Goal: Check status: Check status

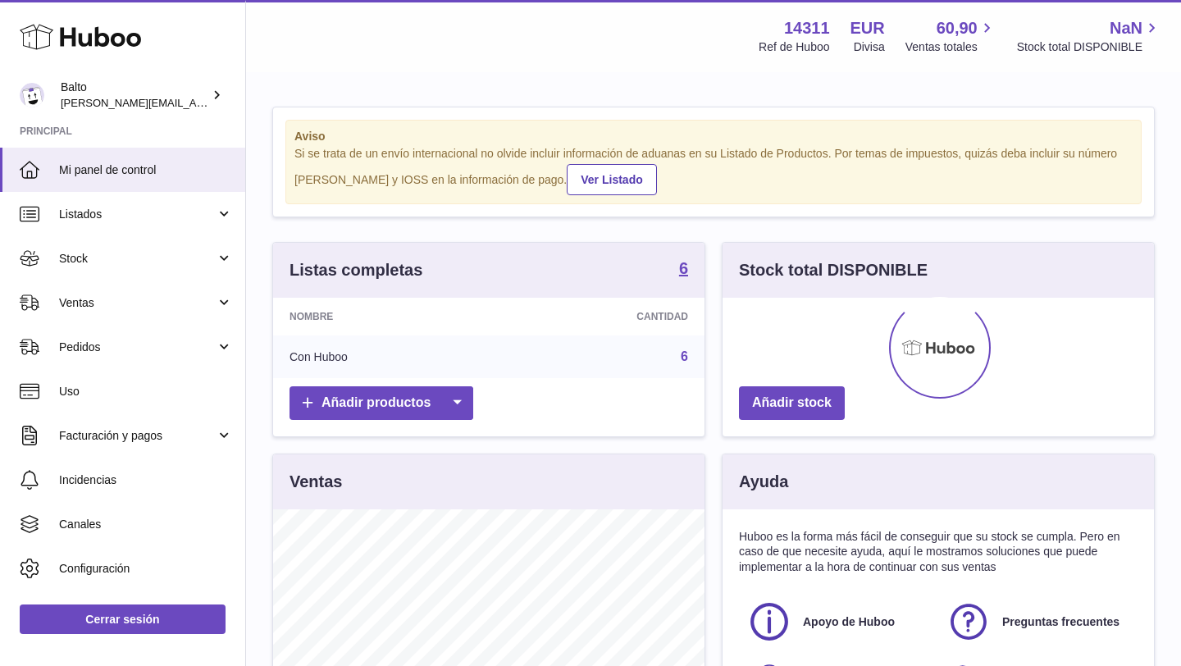
scroll to position [256, 431]
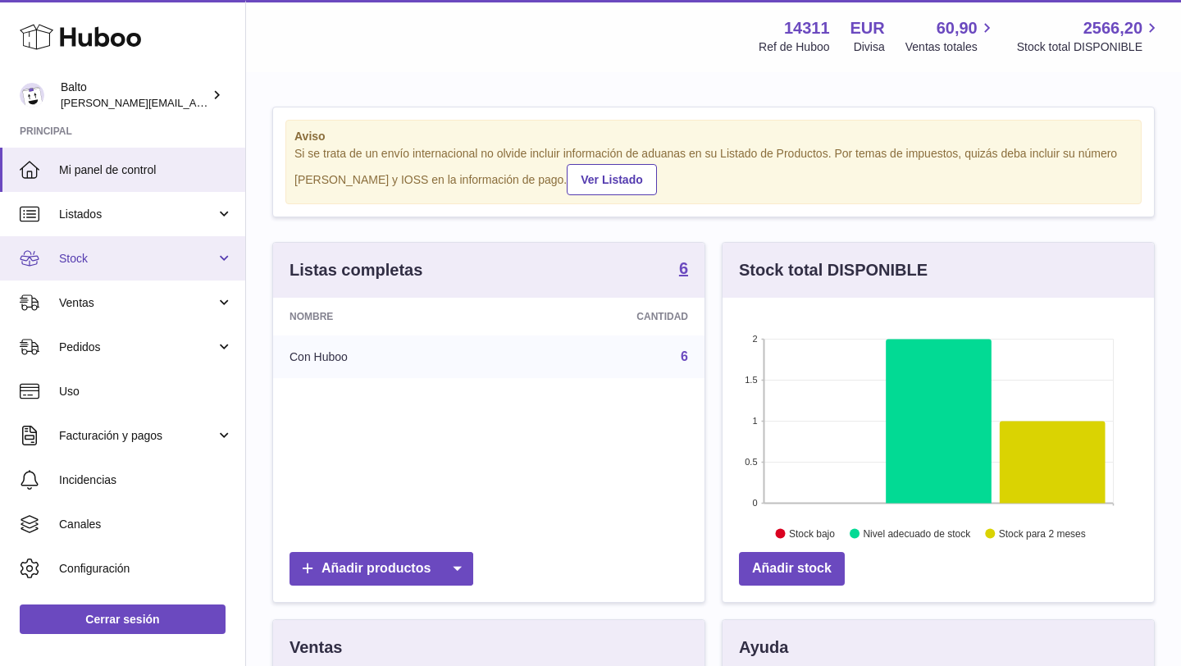
click at [104, 253] on span "Stock" at bounding box center [137, 259] width 157 height 16
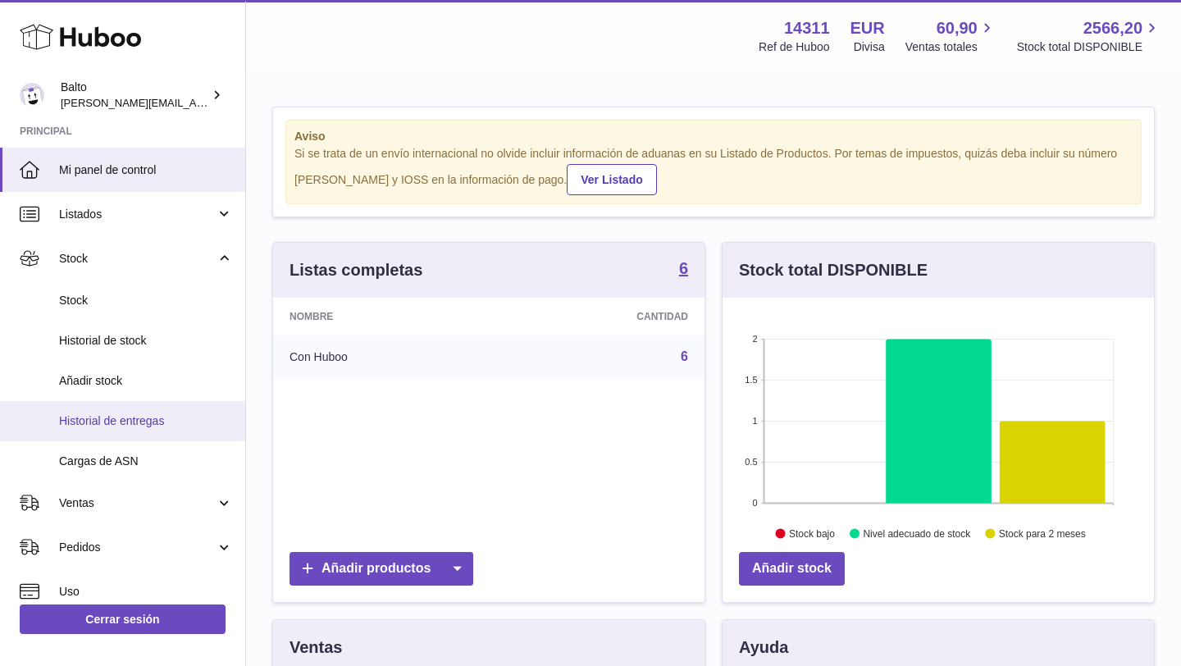
click at [119, 421] on span "Historial de entregas" at bounding box center [146, 421] width 174 height 16
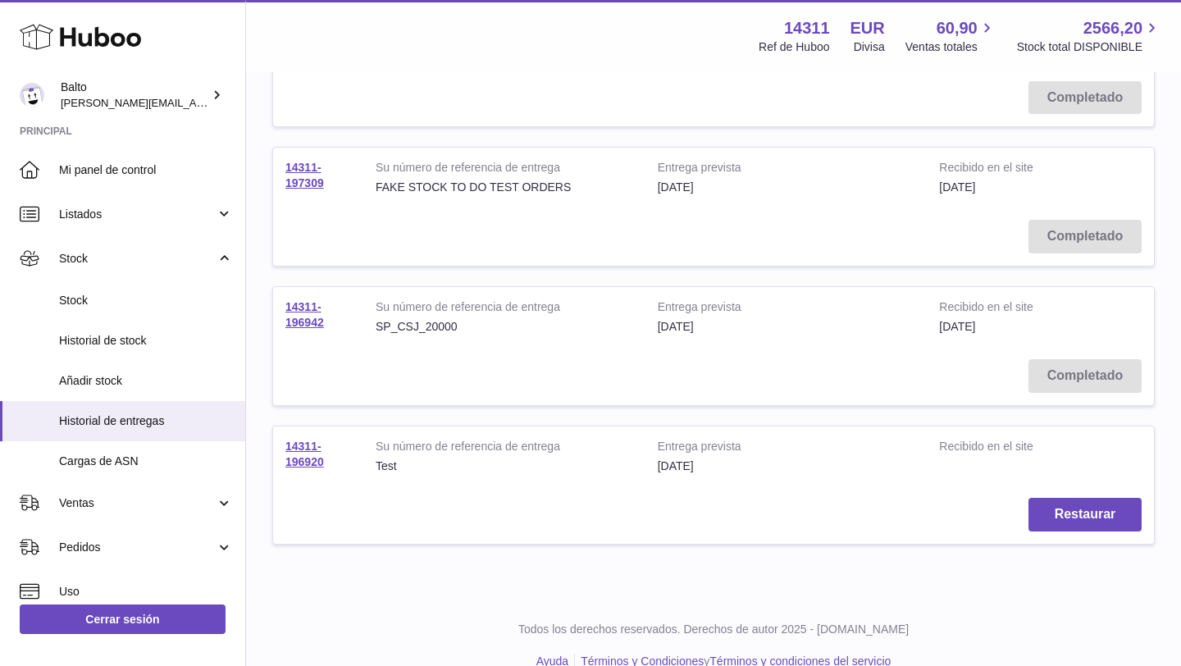
scroll to position [1153, 0]
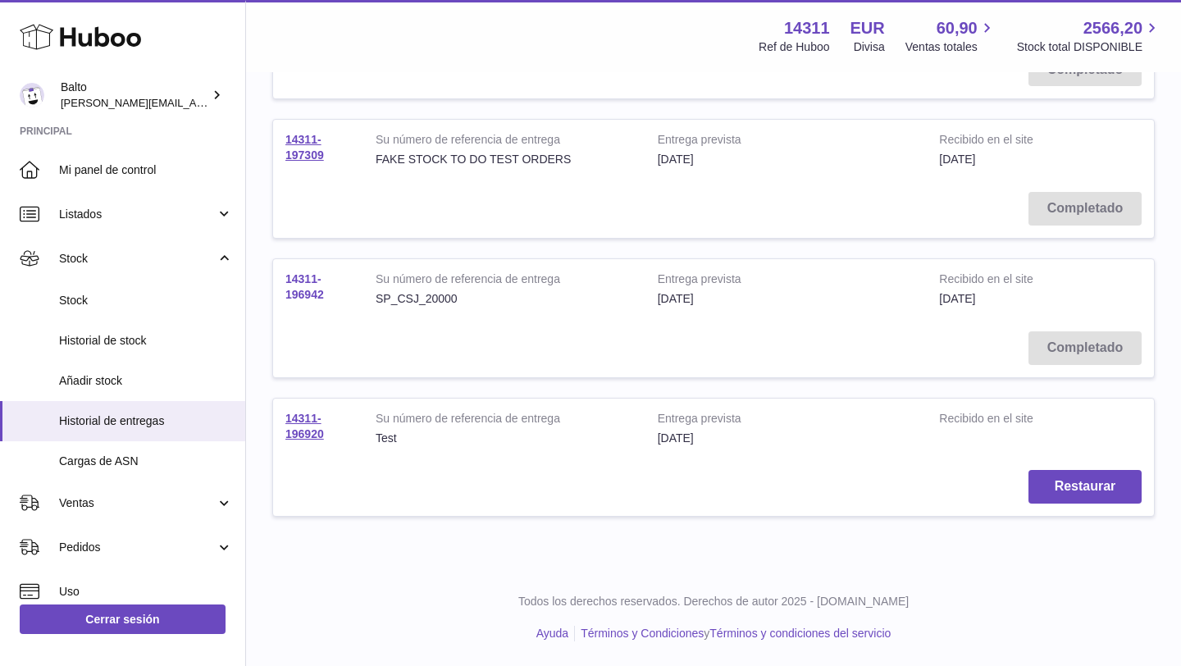
click at [316, 293] on link "14311-196942" at bounding box center [304, 286] width 39 height 29
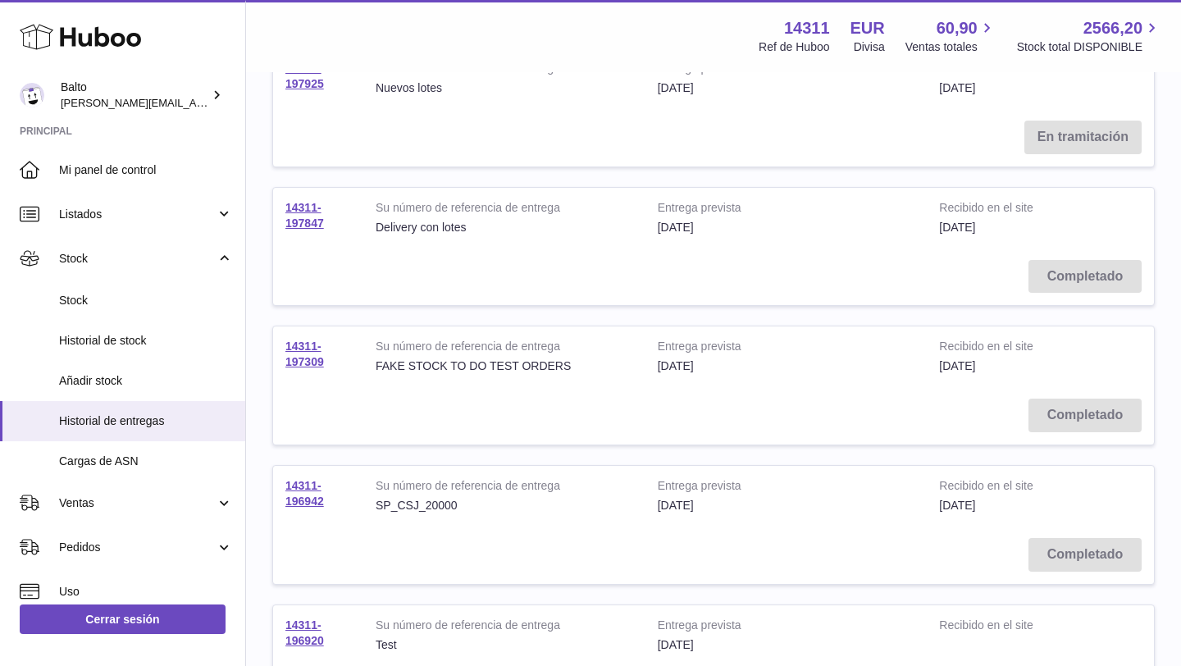
scroll to position [951, 0]
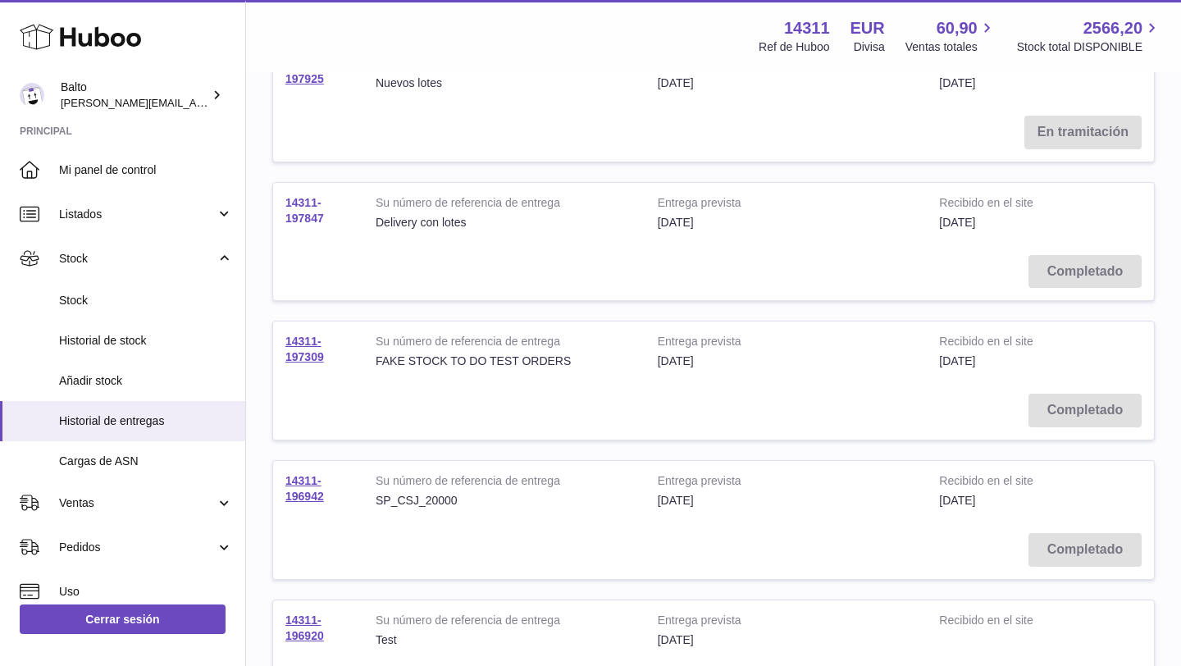
click at [303, 214] on link "14311-197847" at bounding box center [304, 210] width 39 height 29
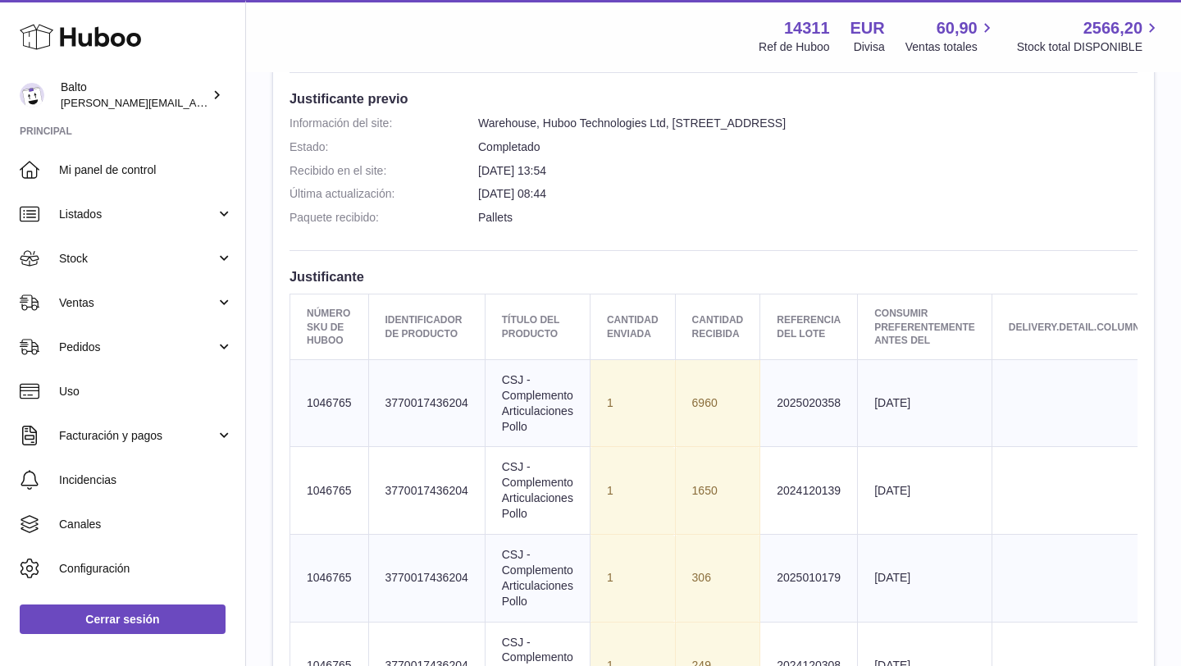
scroll to position [417, 0]
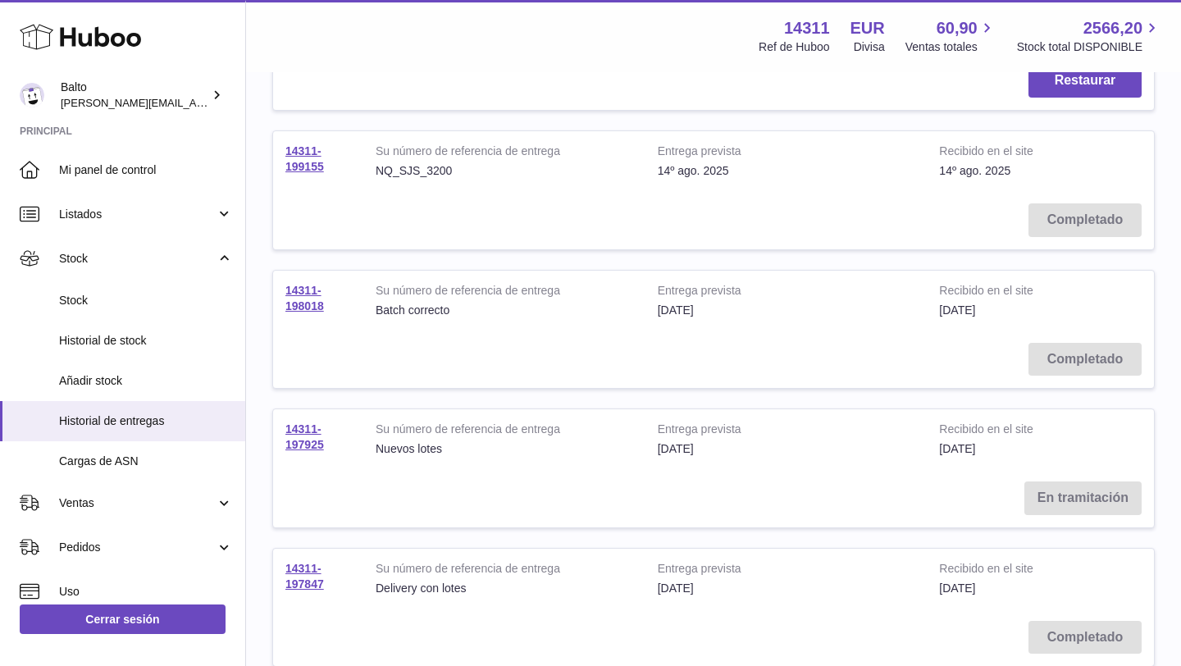
scroll to position [587, 0]
click at [313, 298] on link "14311-198018" at bounding box center [304, 296] width 39 height 29
click at [312, 164] on link "14311-199155" at bounding box center [304, 157] width 39 height 29
click at [313, 301] on link "14311-198018" at bounding box center [304, 296] width 39 height 29
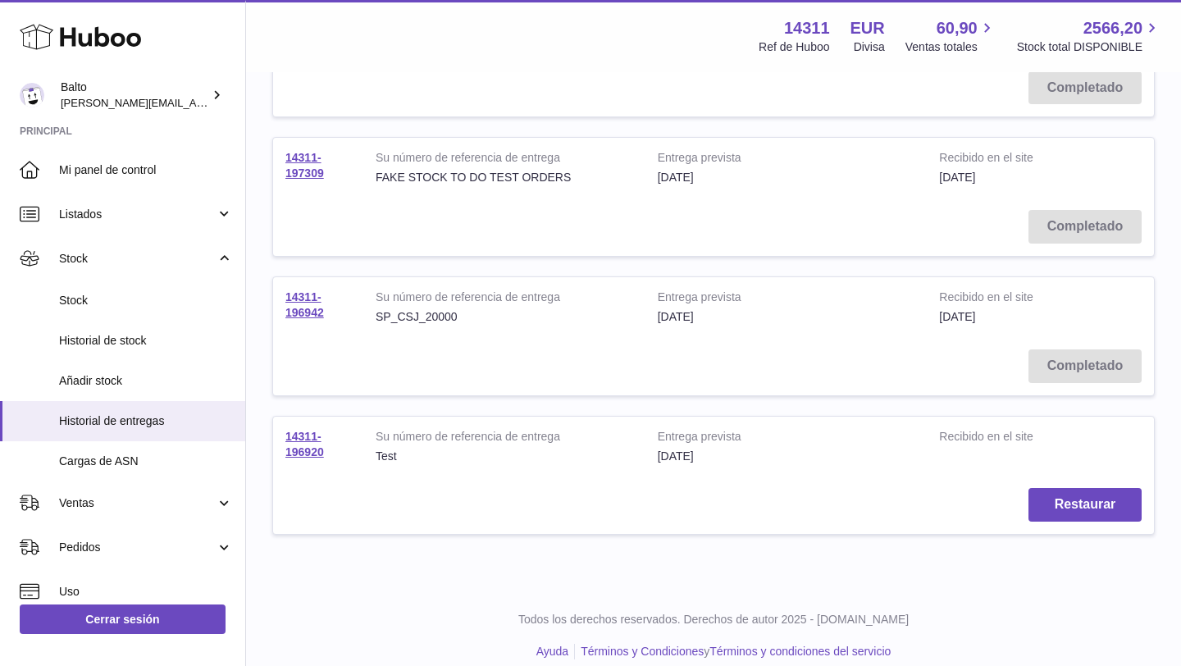
scroll to position [1153, 0]
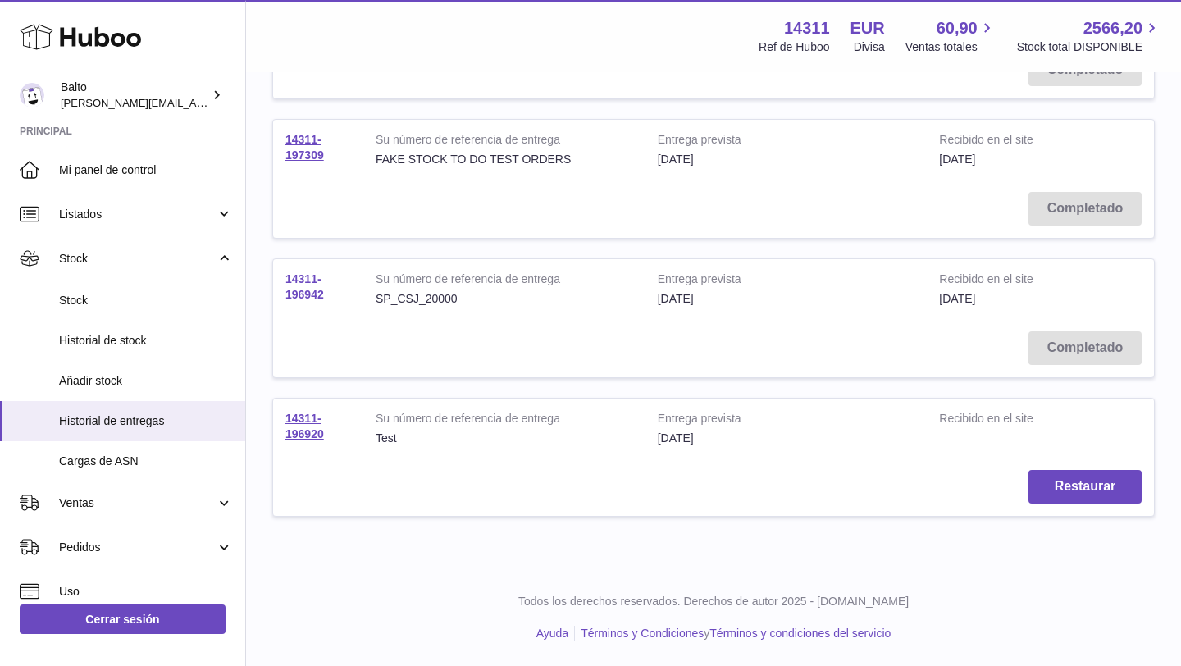
click at [294, 281] on link "14311-196942" at bounding box center [304, 286] width 39 height 29
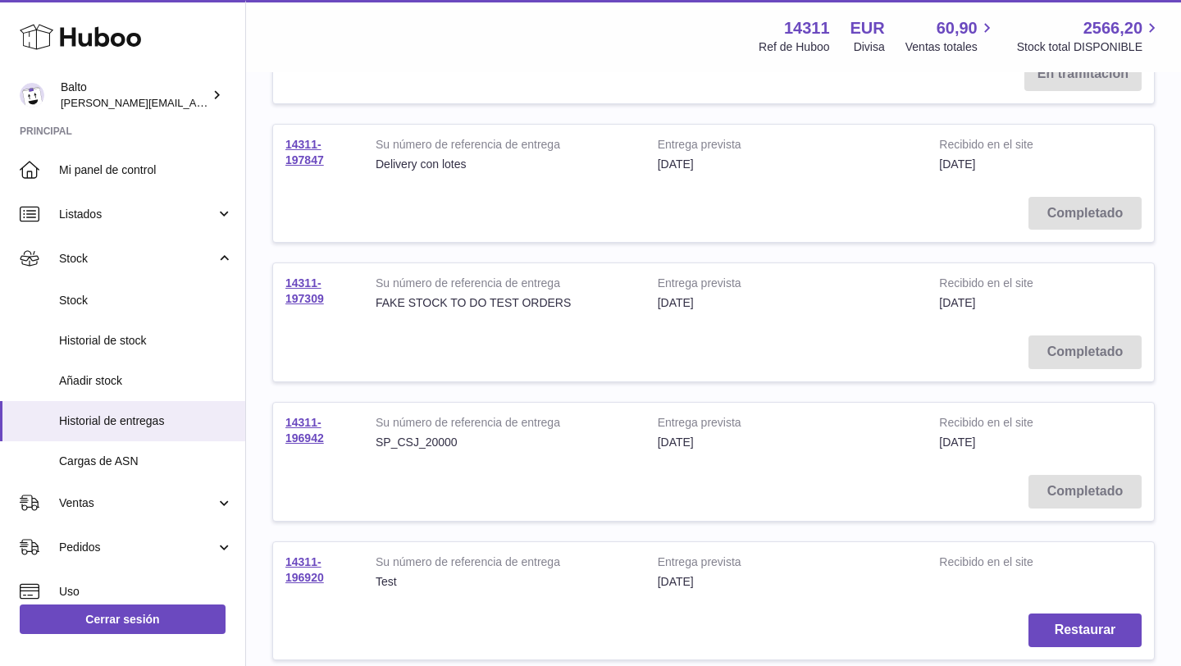
scroll to position [960, 0]
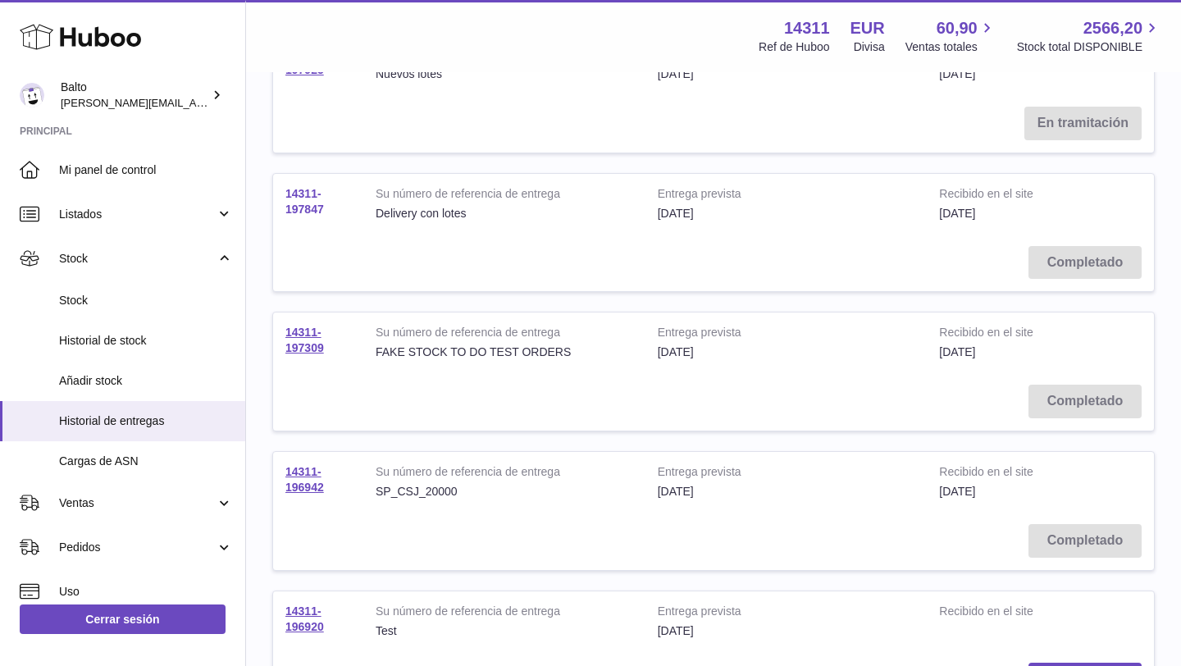
click at [307, 203] on link "14311-197847" at bounding box center [304, 201] width 39 height 29
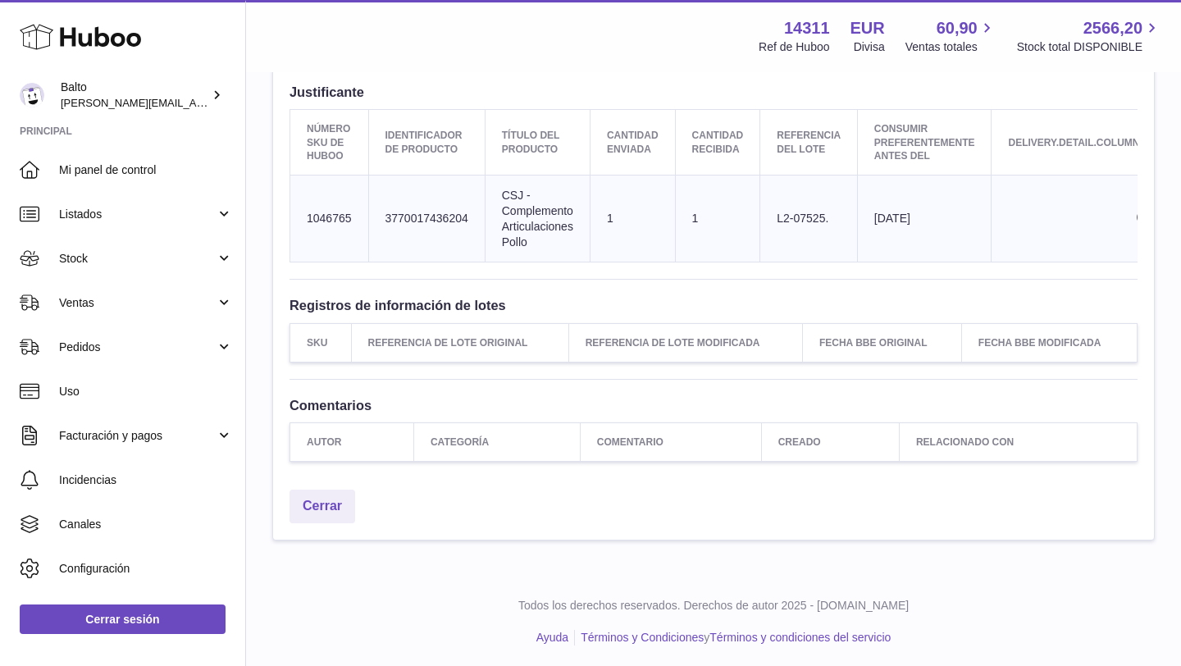
scroll to position [612, 0]
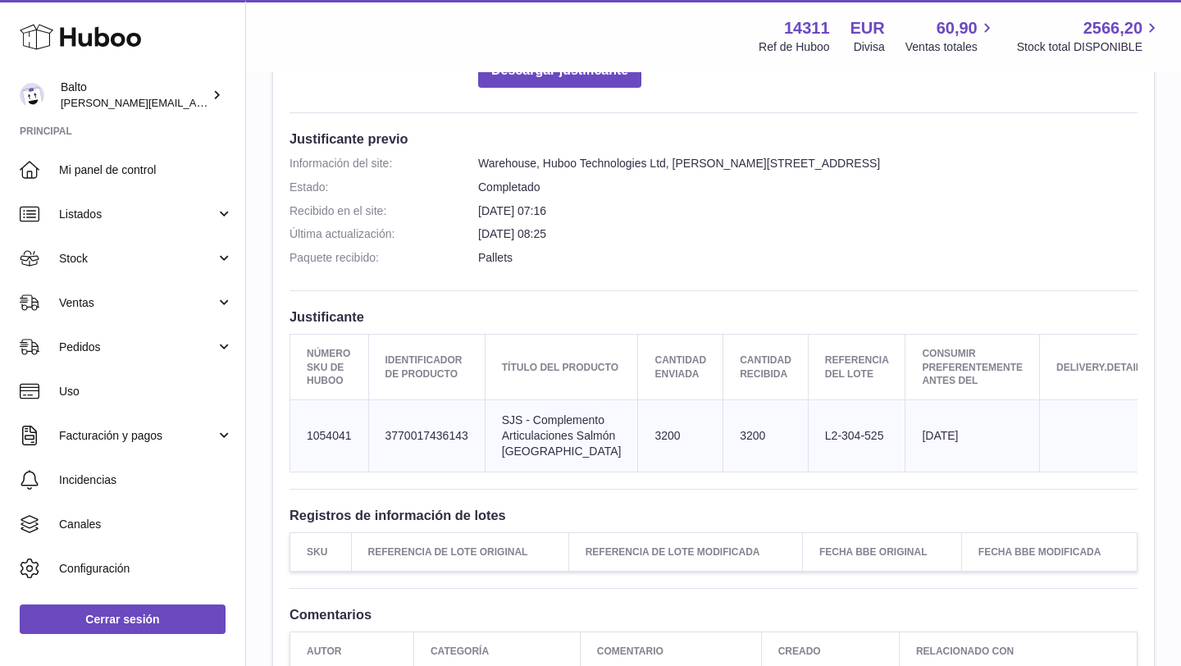
scroll to position [389, 0]
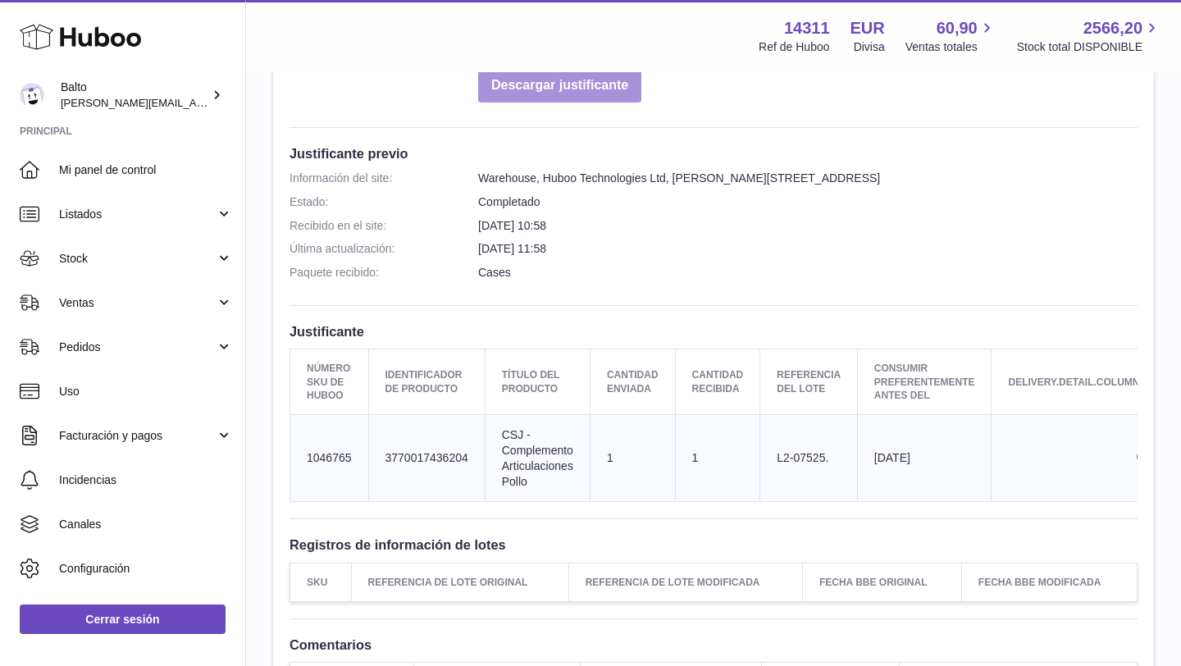
scroll to position [376, 0]
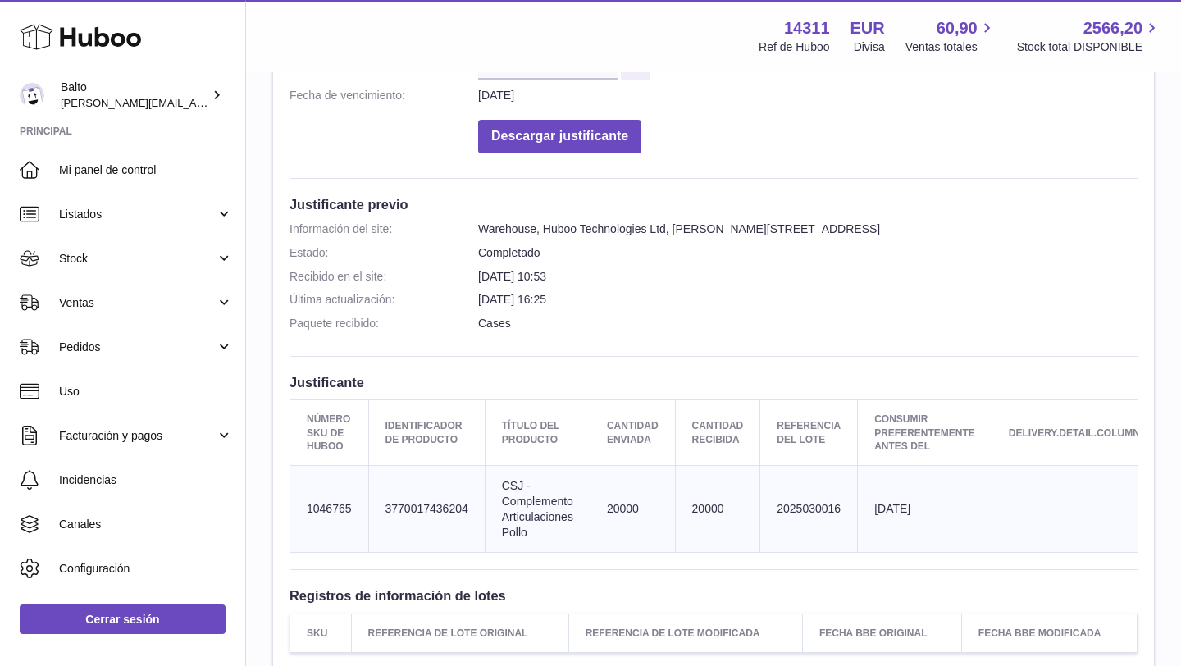
scroll to position [321, 0]
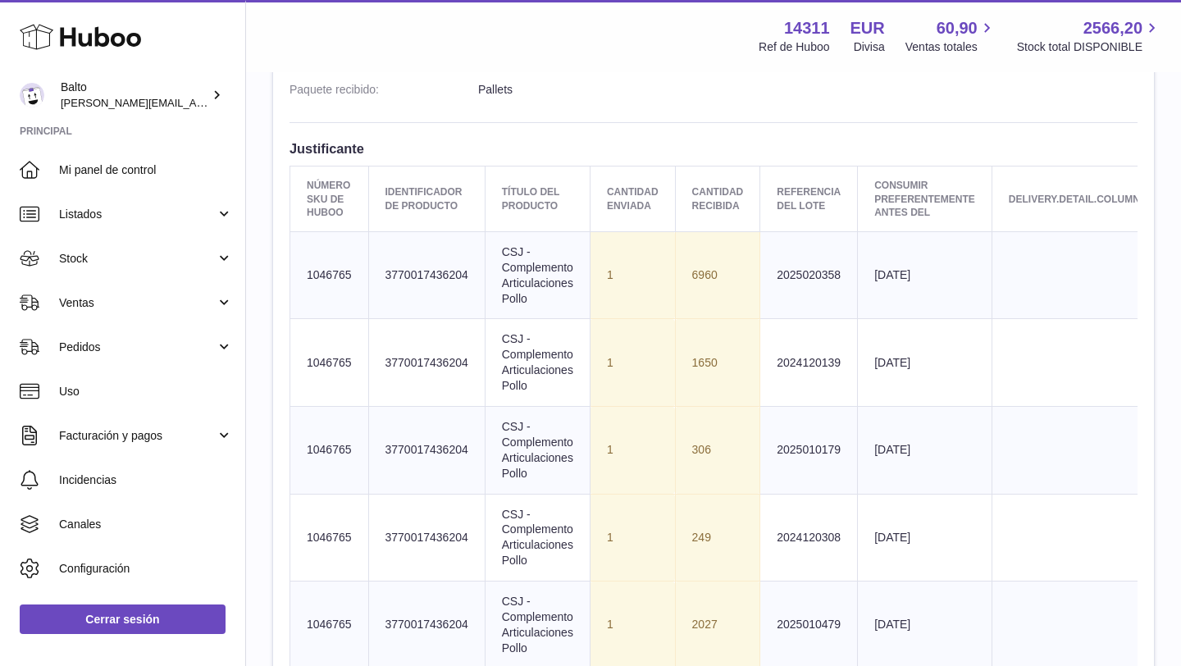
scroll to position [558, 0]
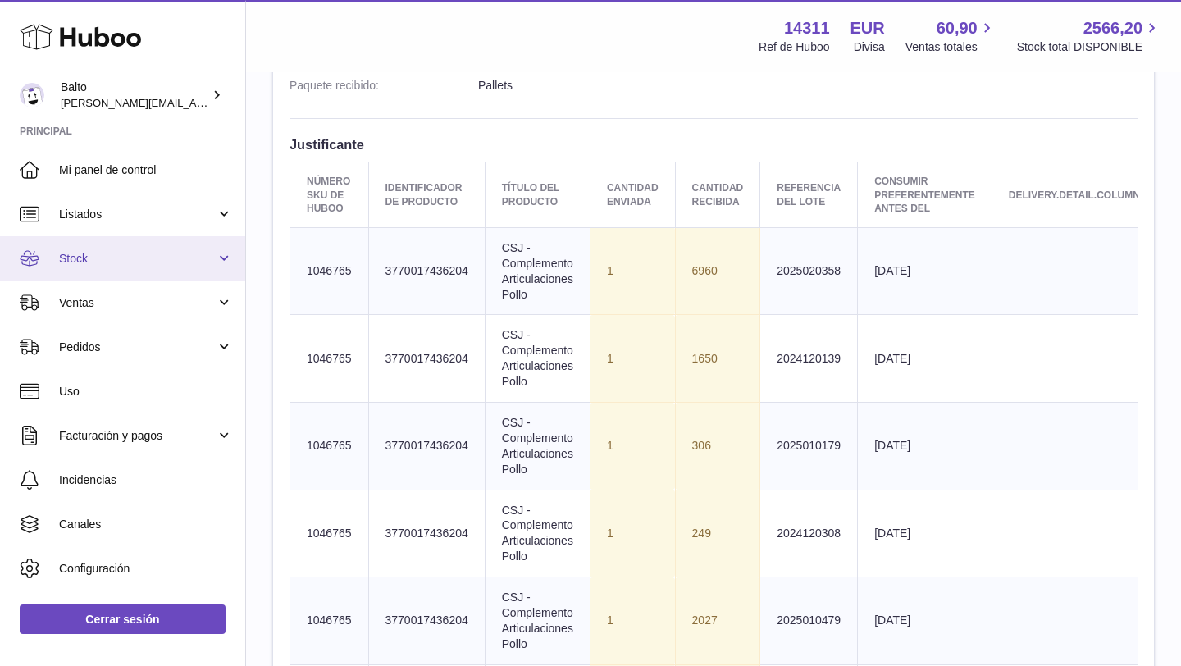
click at [113, 248] on link "Stock" at bounding box center [122, 258] width 245 height 44
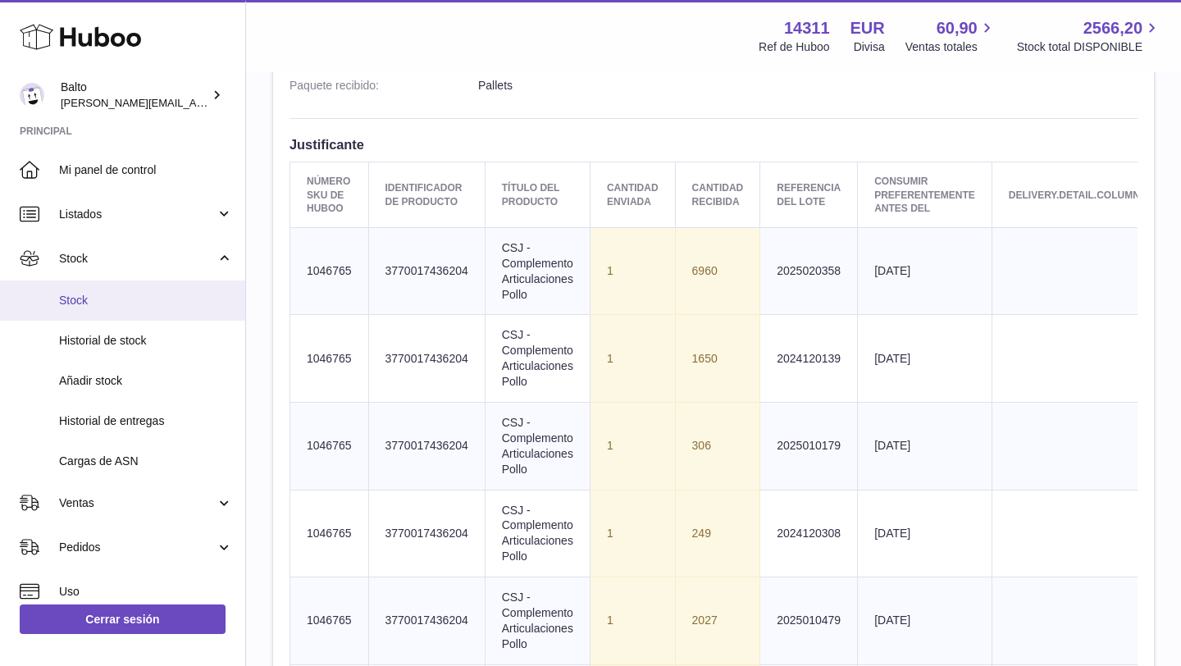
click at [93, 298] on span "Stock" at bounding box center [146, 301] width 174 height 16
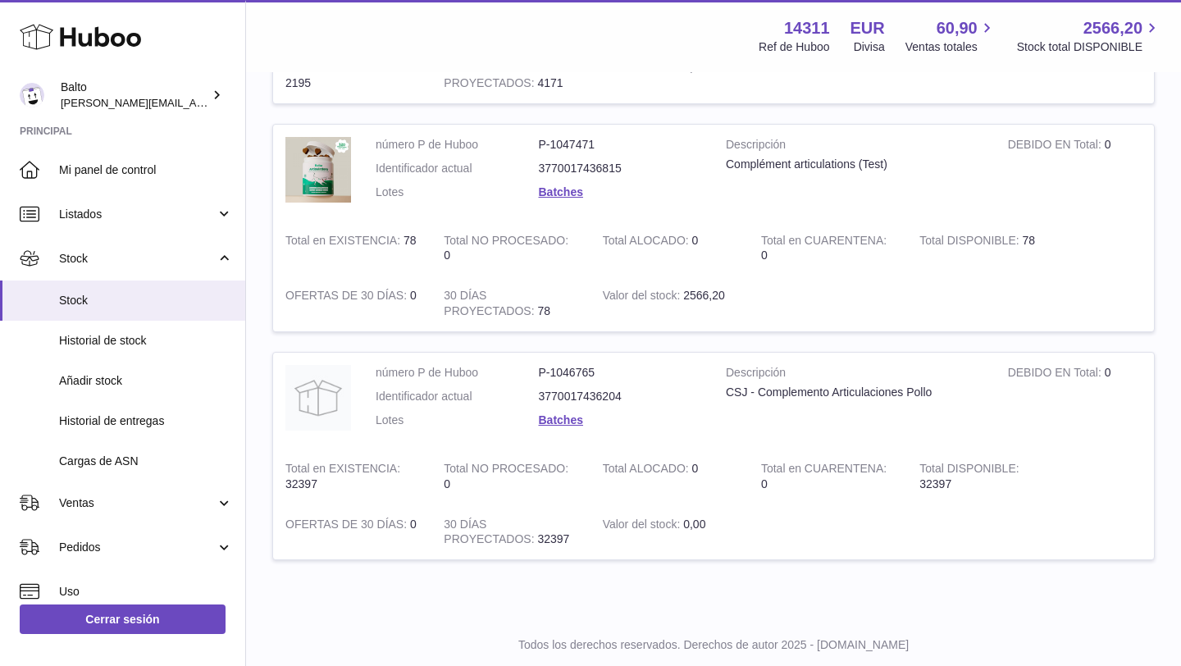
scroll to position [897, 0]
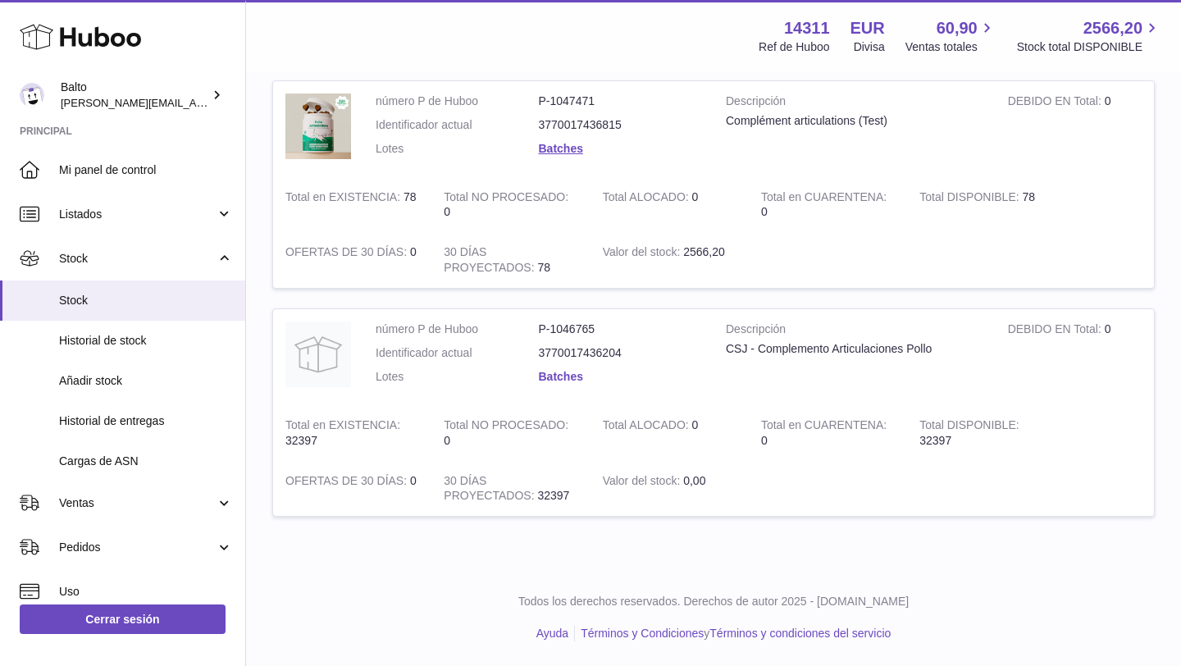
click at [553, 370] on link "Batches" at bounding box center [561, 376] width 44 height 13
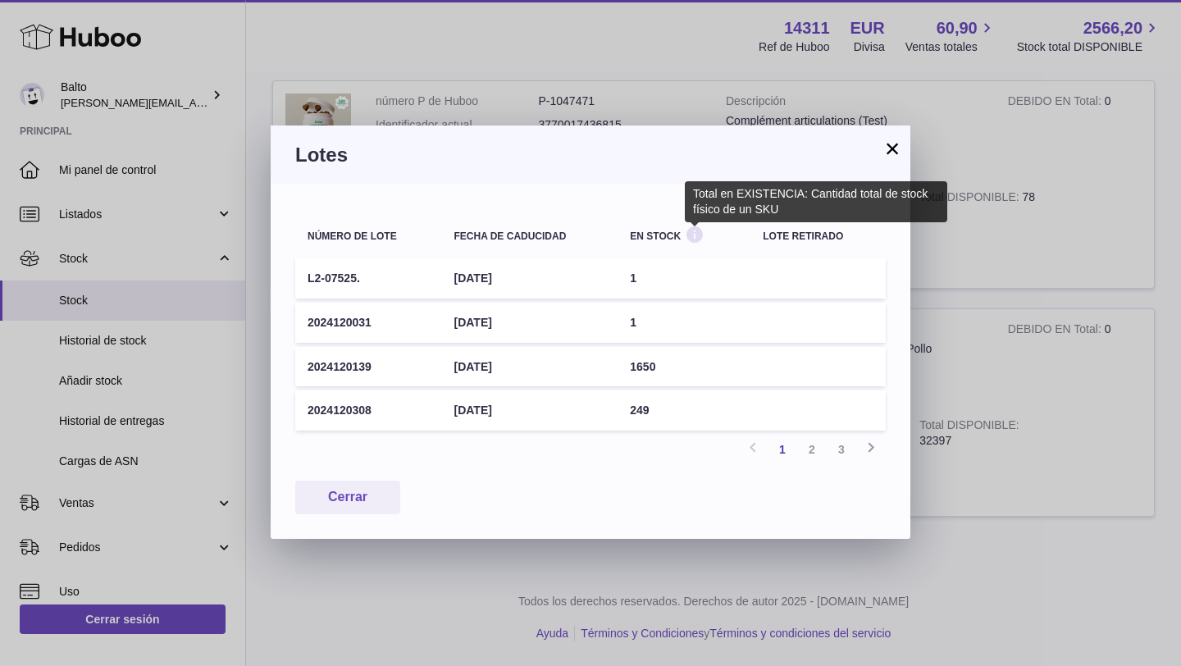
click at [695, 233] on icon at bounding box center [695, 235] width 20 height 20
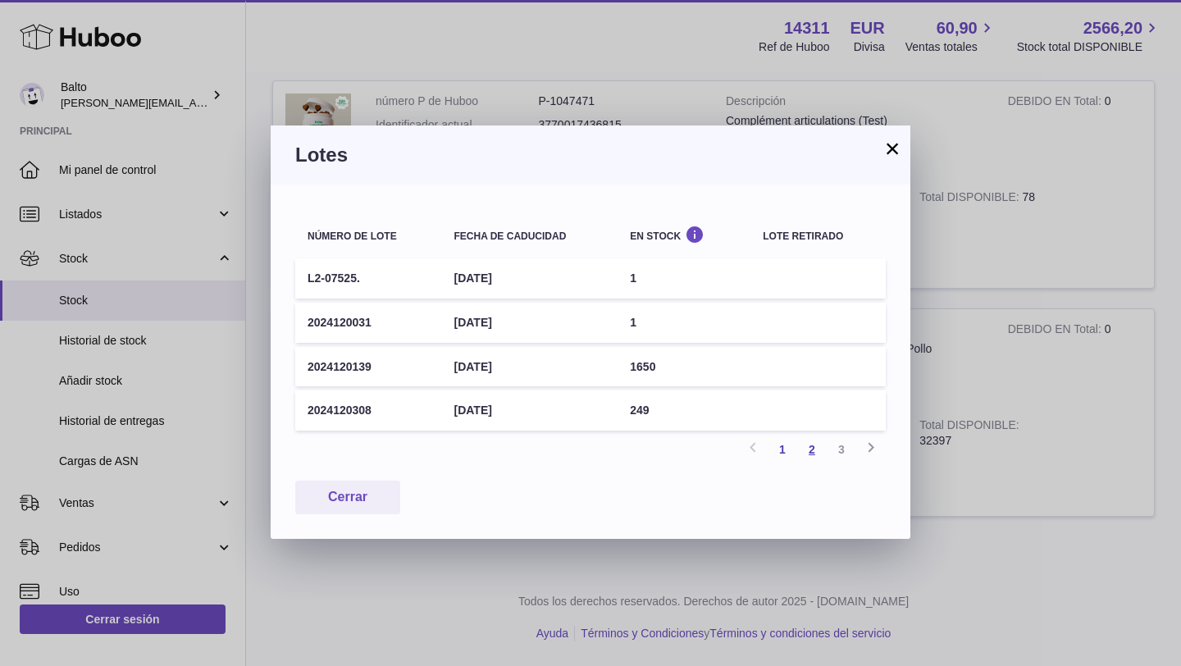
click at [813, 455] on link "2" at bounding box center [812, 450] width 30 height 30
click at [840, 451] on link "3" at bounding box center [841, 450] width 30 height 30
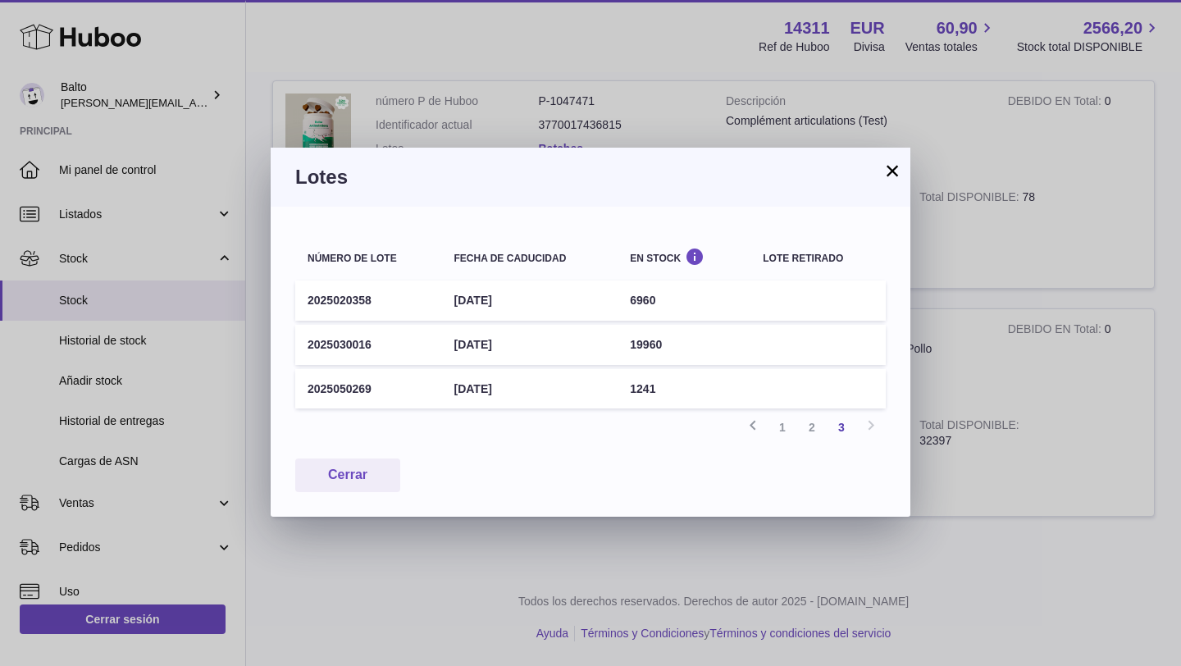
click at [869, 424] on div "Anterior 1 2 3 Siguiente" at bounding box center [590, 427] width 590 height 30
click at [374, 480] on button "Cerrar" at bounding box center [347, 475] width 105 height 34
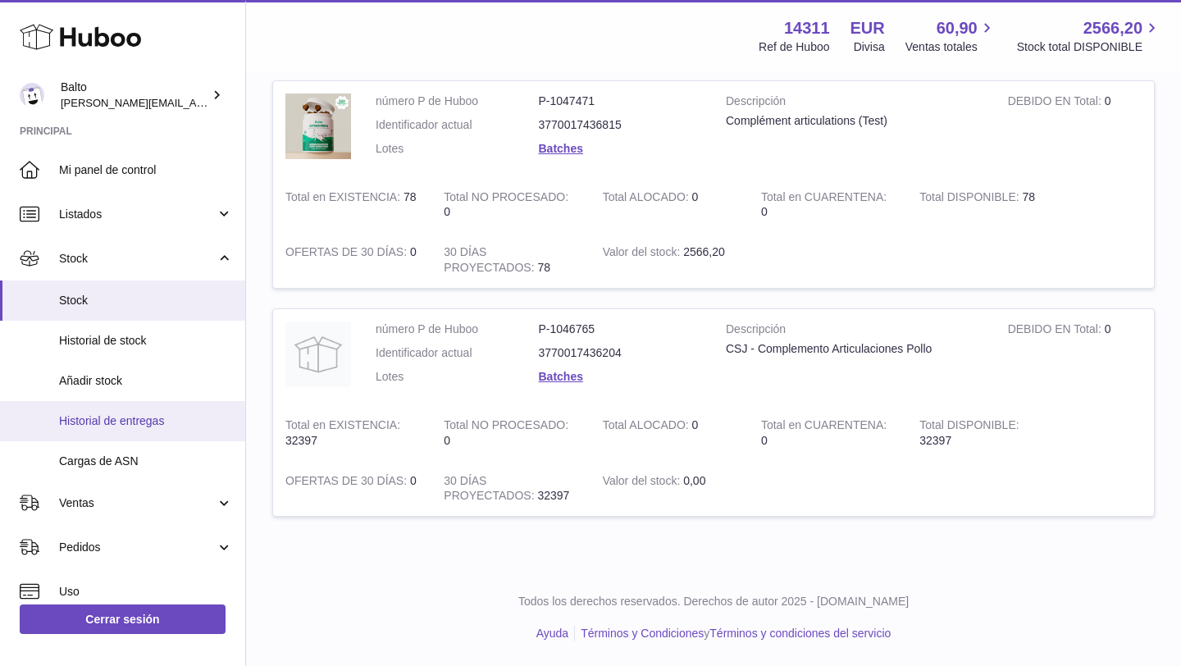
click at [135, 426] on span "Historial de entregas" at bounding box center [146, 421] width 174 height 16
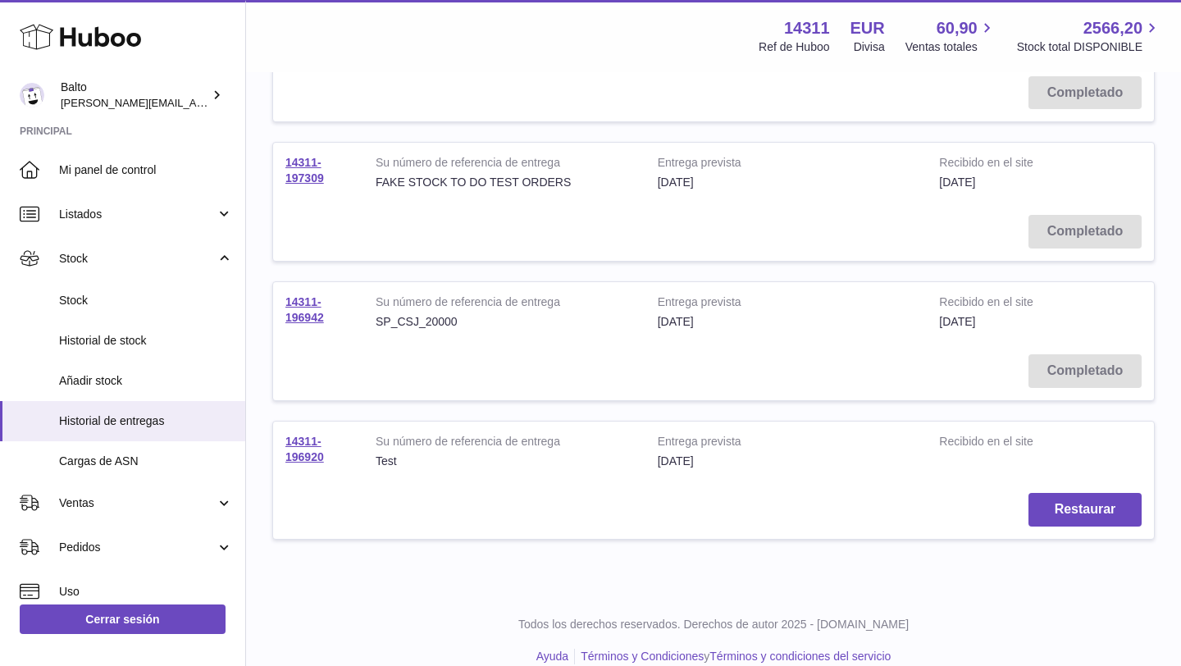
scroll to position [1153, 0]
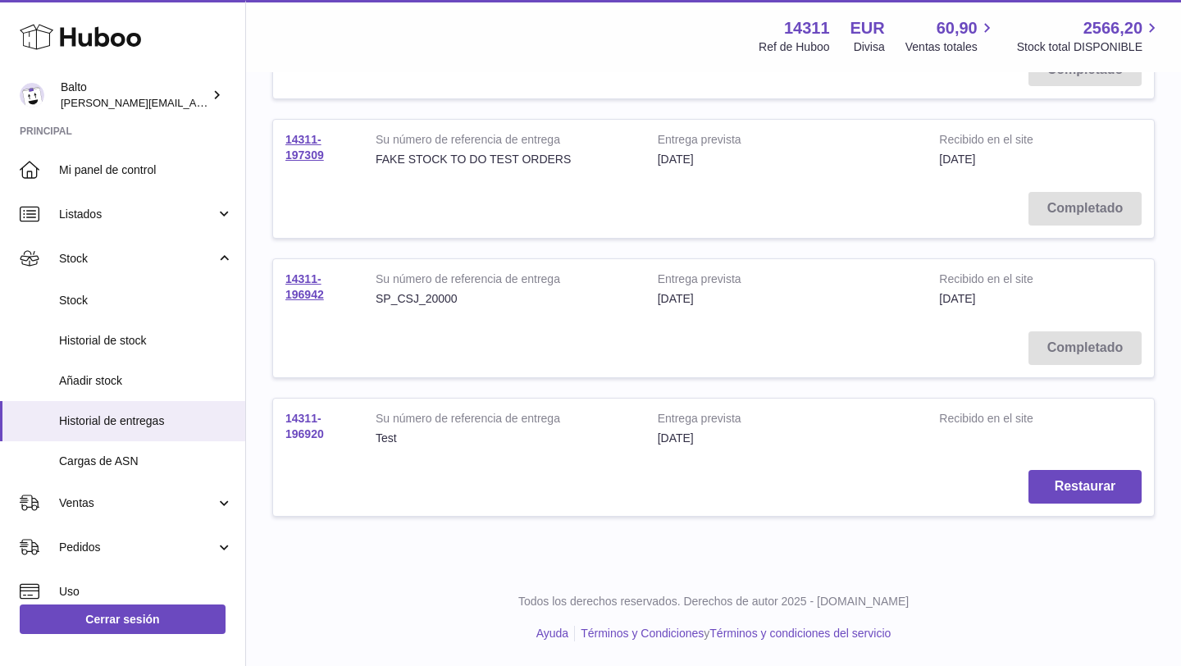
click at [293, 429] on link "14311-196920" at bounding box center [304, 426] width 39 height 29
click at [302, 294] on link "14311-196942" at bounding box center [304, 286] width 39 height 29
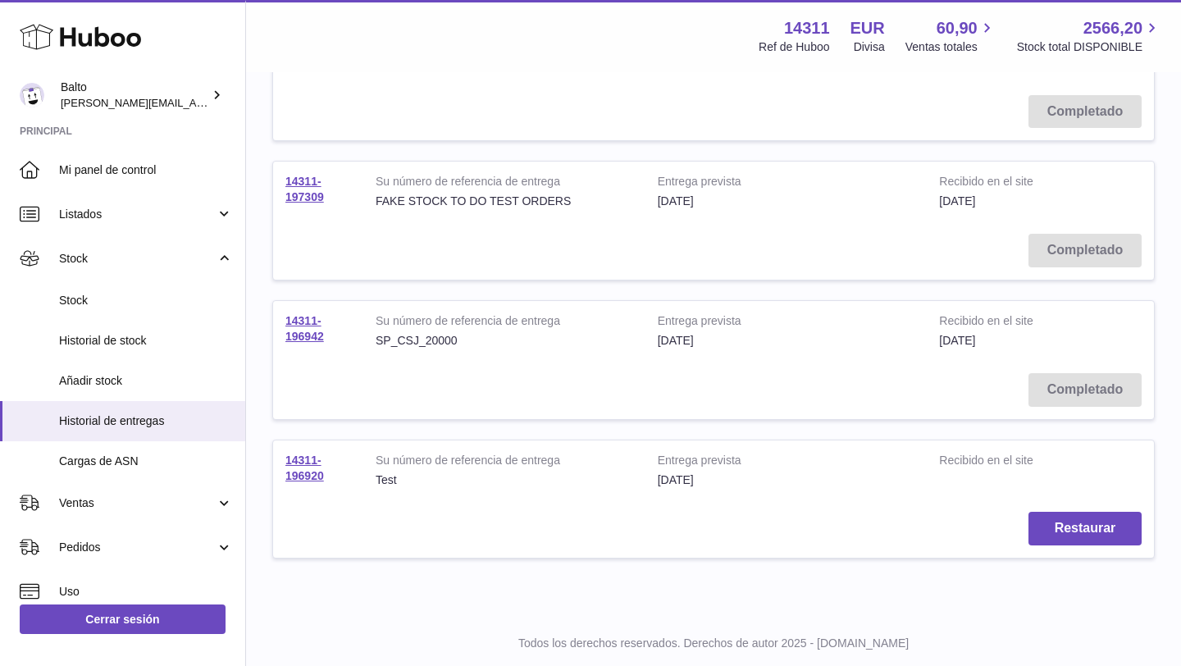
scroll to position [1095, 0]
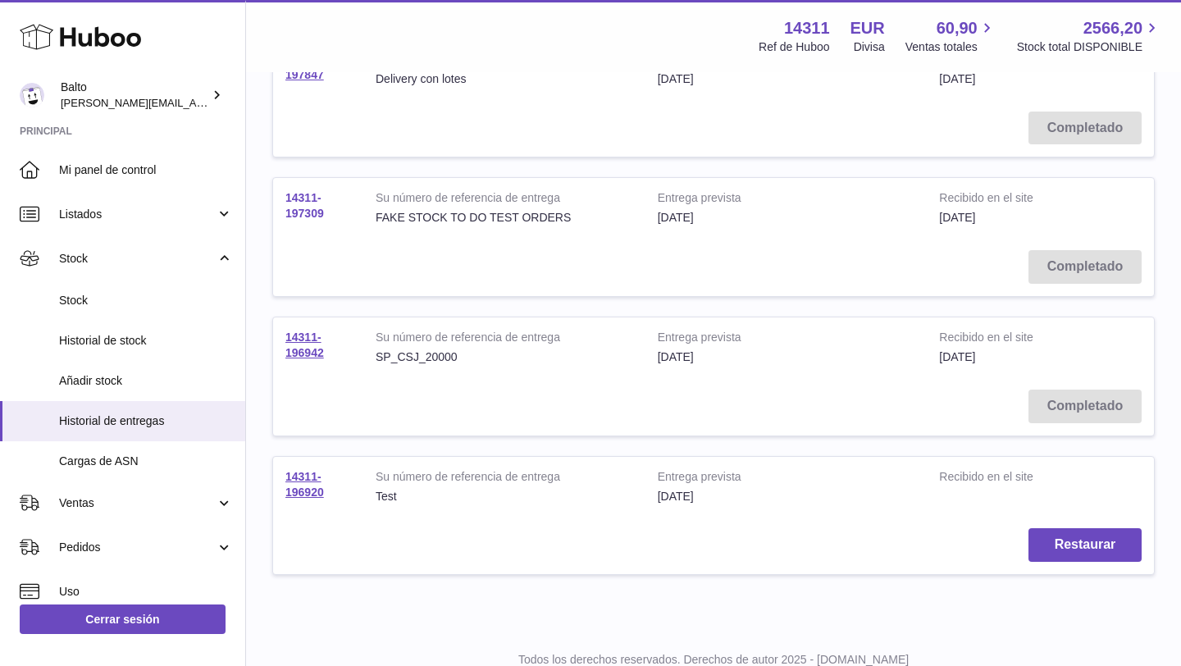
click at [317, 213] on link "14311-197309" at bounding box center [304, 205] width 39 height 29
click at [298, 197] on link "14311-197309" at bounding box center [304, 205] width 39 height 29
click at [307, 79] on link "14311-197847" at bounding box center [304, 66] width 39 height 29
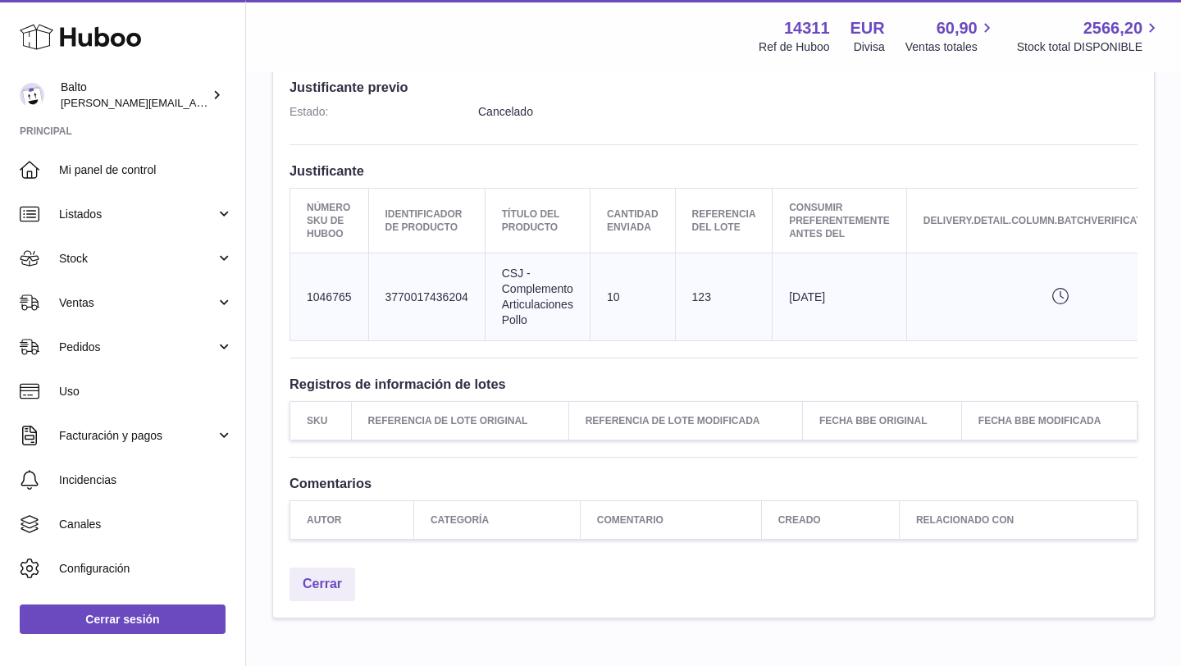
scroll to position [460, 0]
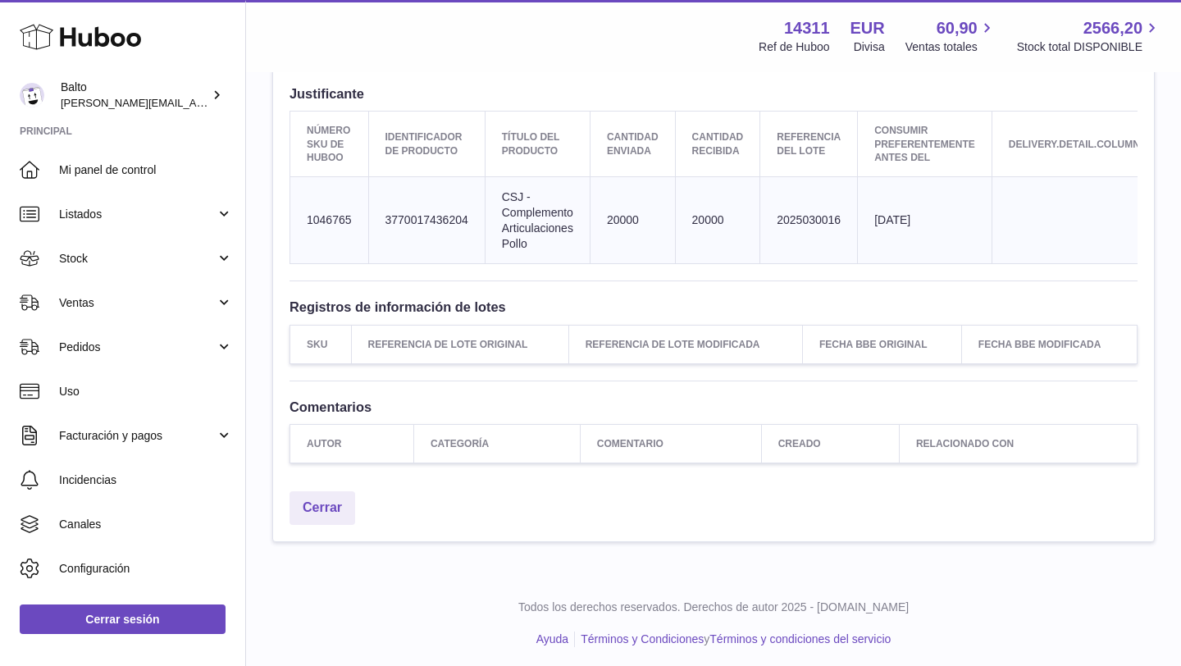
scroll to position [610, 0]
drag, startPoint x: 844, startPoint y: 221, endPoint x: 772, endPoint y: 209, distance: 72.3
click at [772, 209] on td "Referencia del lote 2025030016" at bounding box center [809, 219] width 98 height 88
copy td "2025030016"
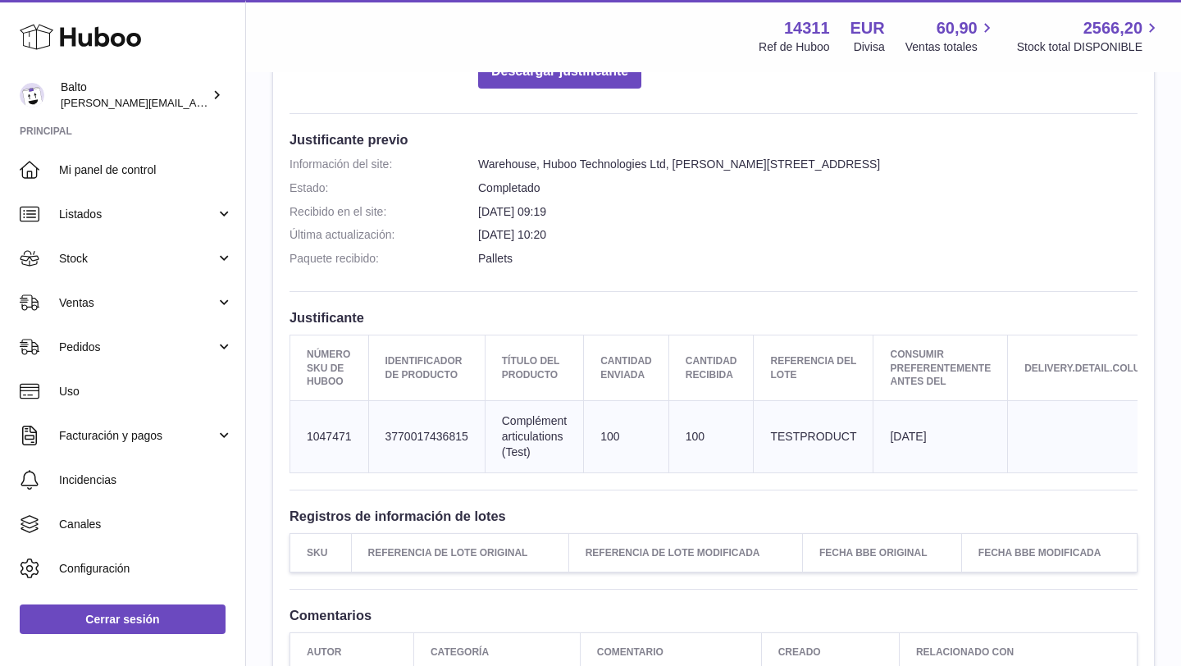
scroll to position [398, 0]
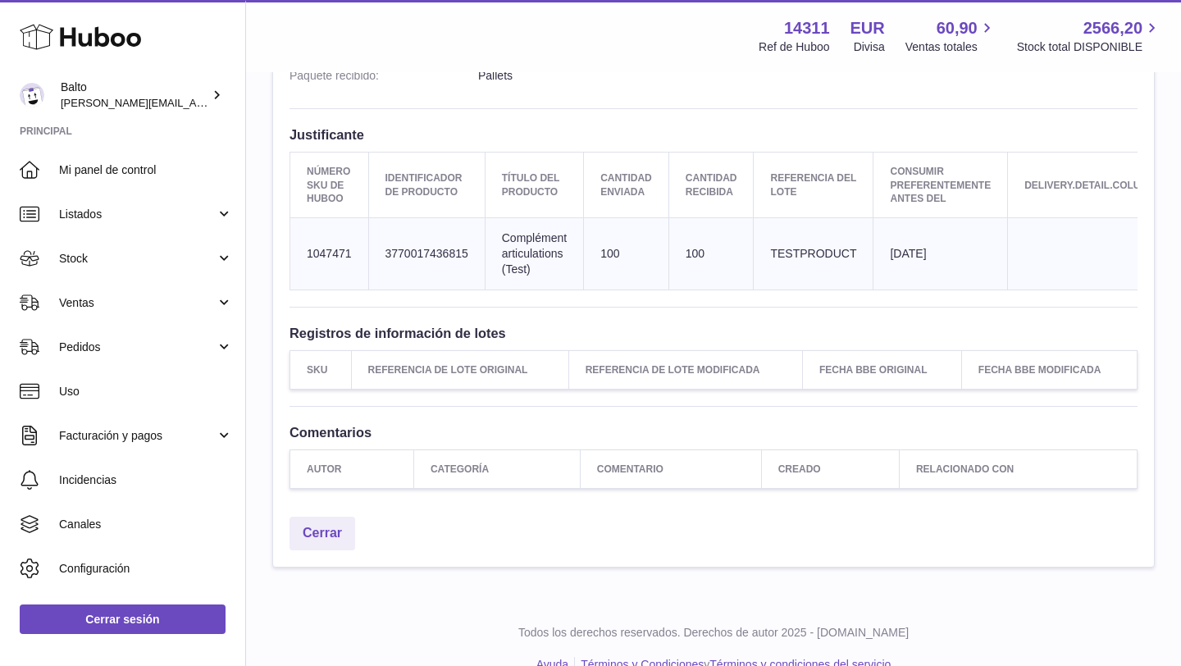
scroll to position [568, 0]
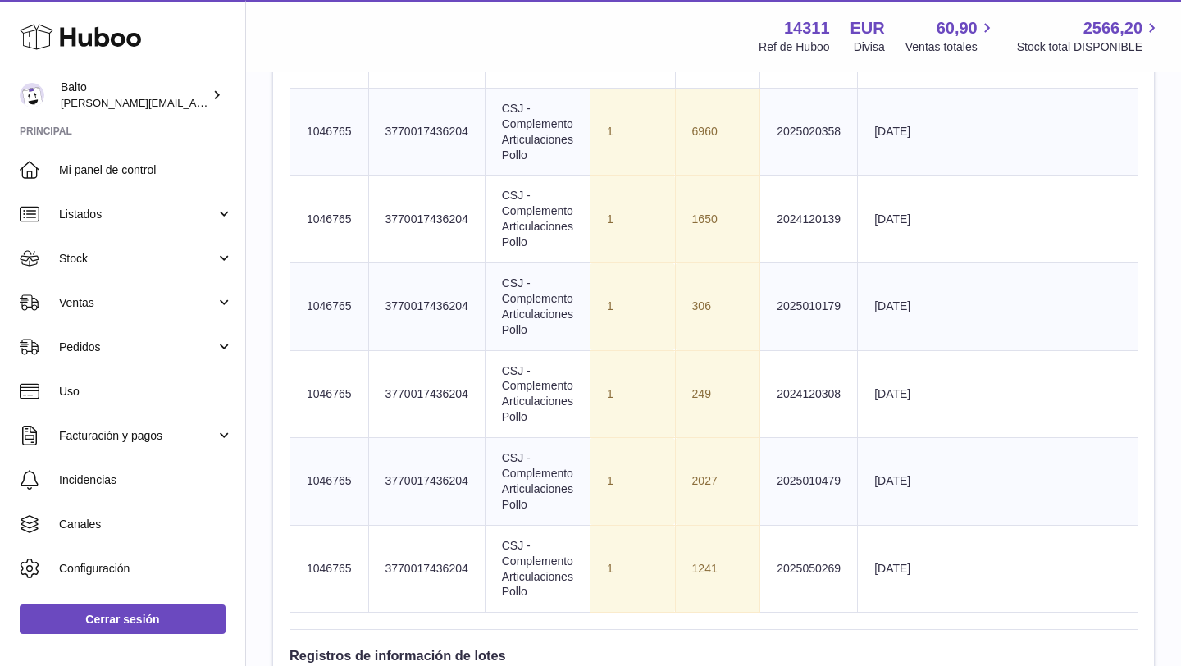
scroll to position [682, 0]
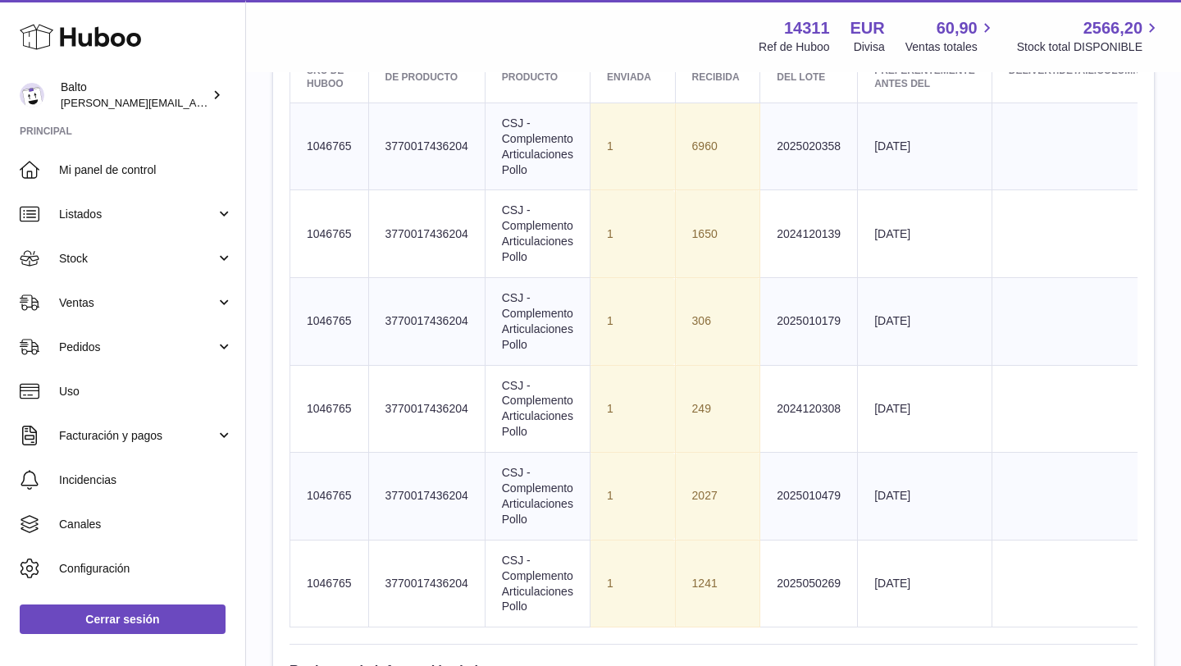
drag, startPoint x: 767, startPoint y: 143, endPoint x: 817, endPoint y: 453, distance: 313.9
click at [818, 453] on tbody "Número SKU de Huboo 1046765 delivery.detail.column.clientIdentifier 37700174362…" at bounding box center [899, 364] width 1219 height 524
click at [600, 161] on td "Cantidad enviada 1" at bounding box center [632, 146] width 85 height 88
drag, startPoint x: 322, startPoint y: 135, endPoint x: 965, endPoint y: 620, distance: 805.0
click at [965, 620] on tbody "Número SKU de Huboo 1046765 delivery.detail.column.clientIdentifier 37700174362…" at bounding box center [899, 364] width 1219 height 524
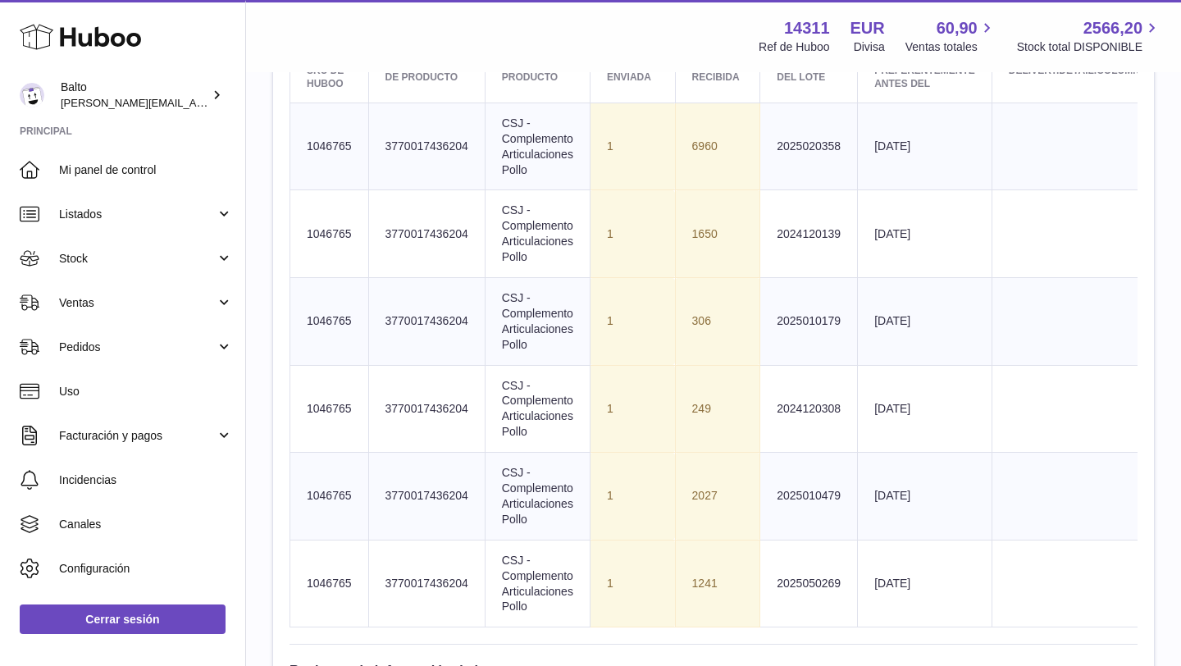
copy tbody "1168652 loremips.dolors.ametco.adipisCingelitse 0355892059075 Doeius tem incidi…"
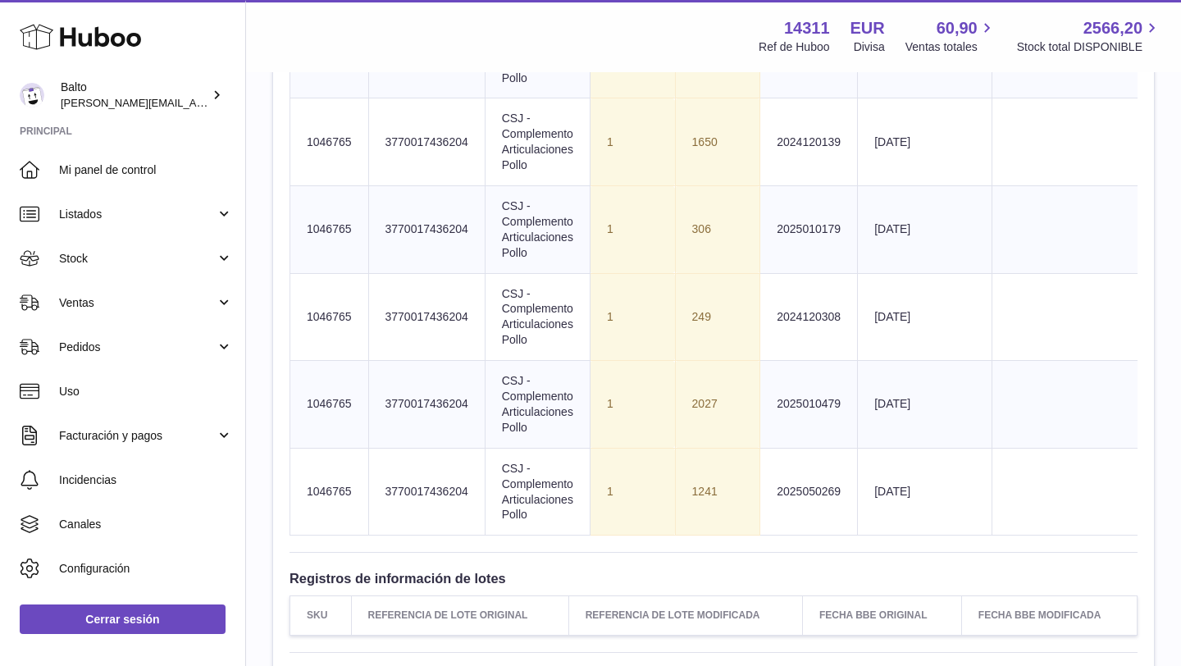
scroll to position [777, 0]
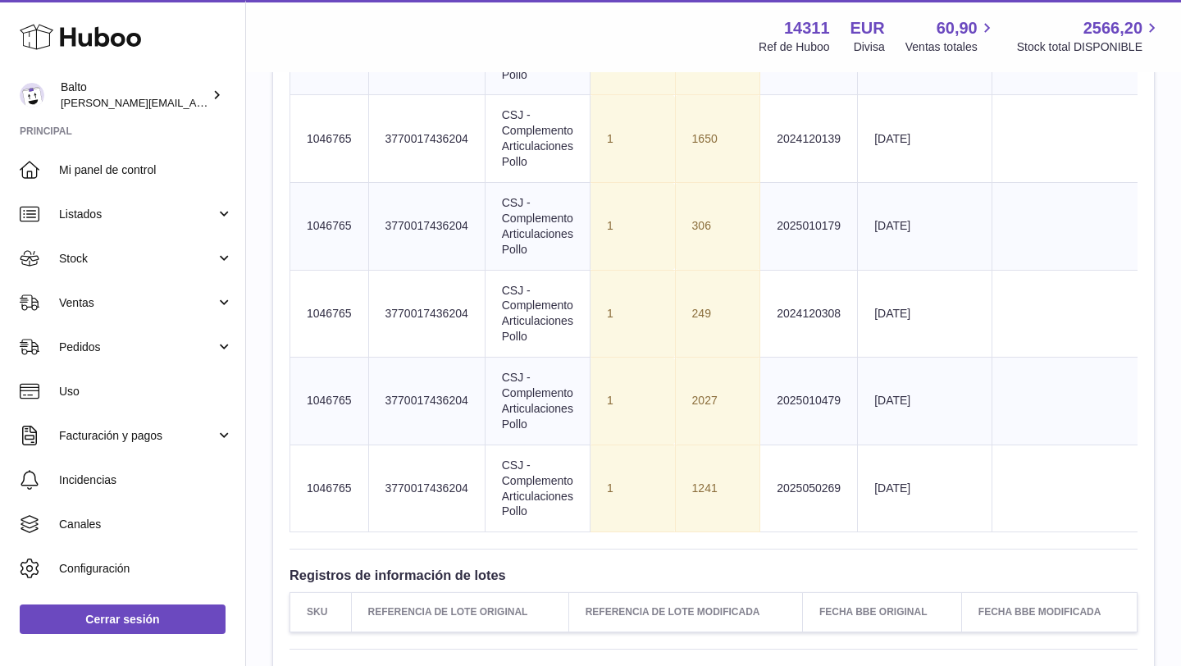
click at [423, 257] on td "delivery.detail.column.clientIdentifier 3770017436204" at bounding box center [426, 227] width 116 height 88
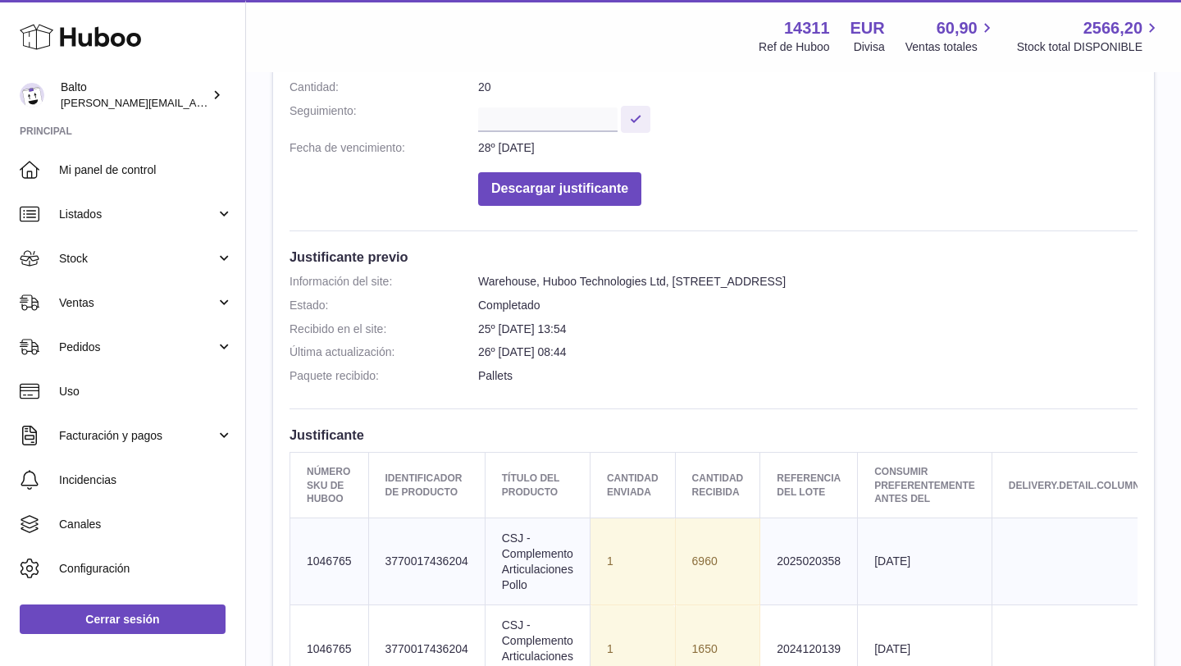
scroll to position [244, 0]
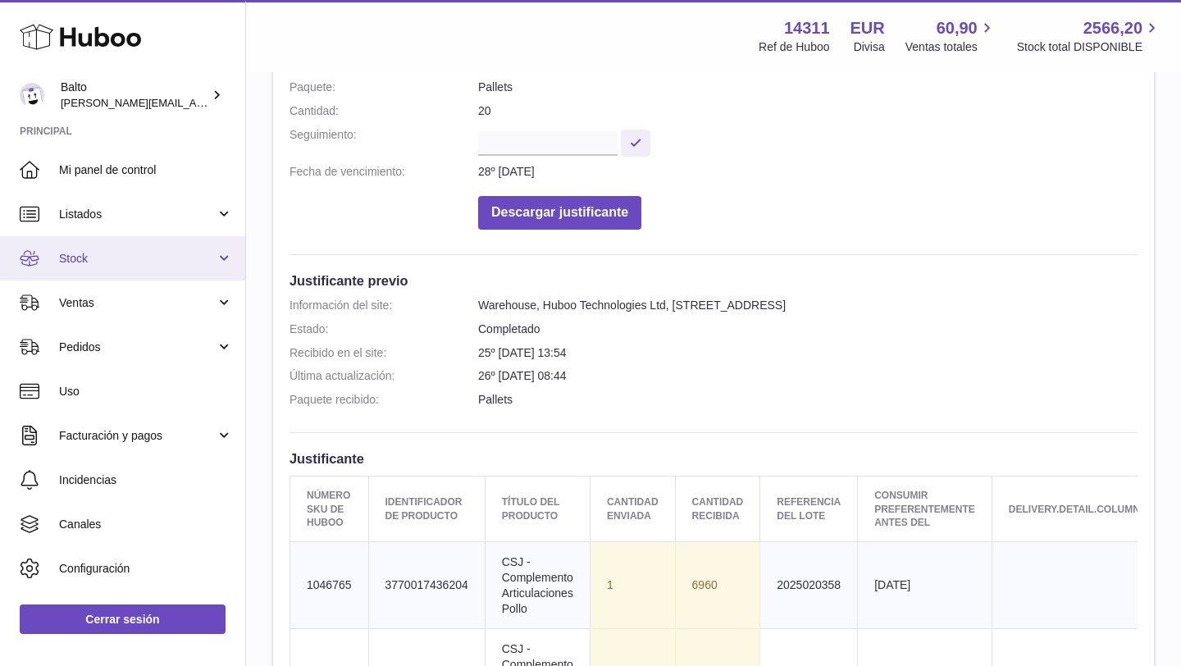
click at [117, 248] on link "Stock" at bounding box center [122, 258] width 245 height 44
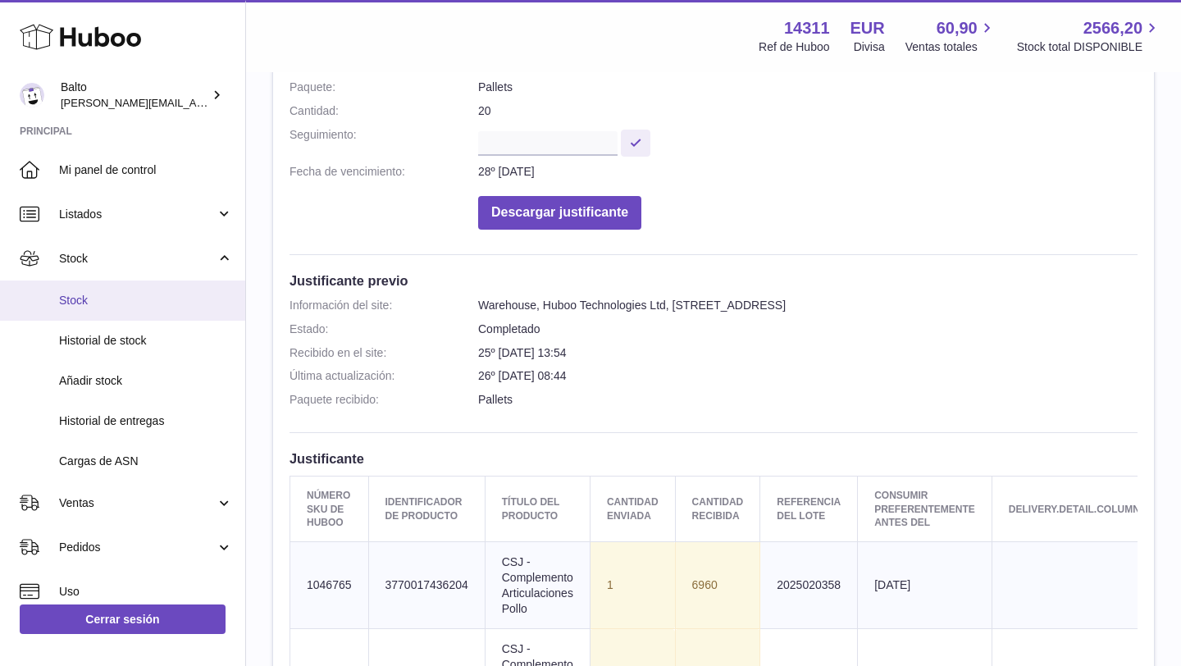
click at [86, 307] on span "Stock" at bounding box center [146, 301] width 174 height 16
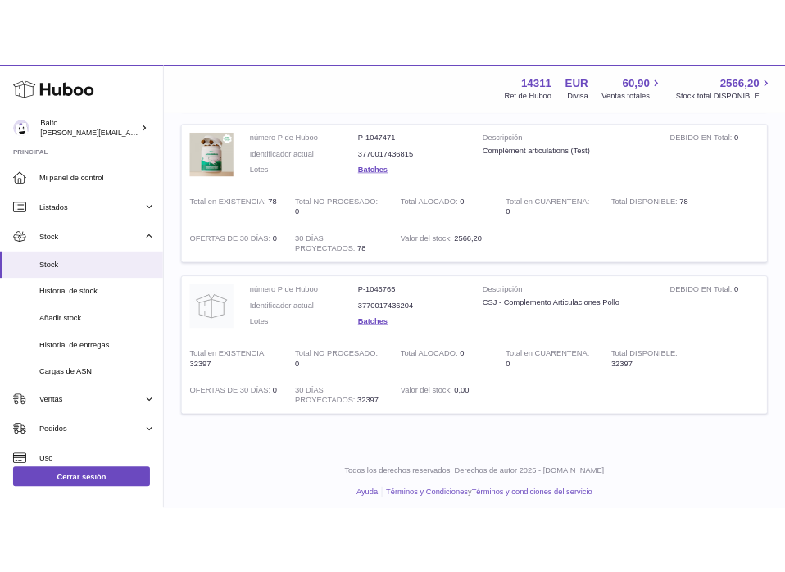
scroll to position [897, 0]
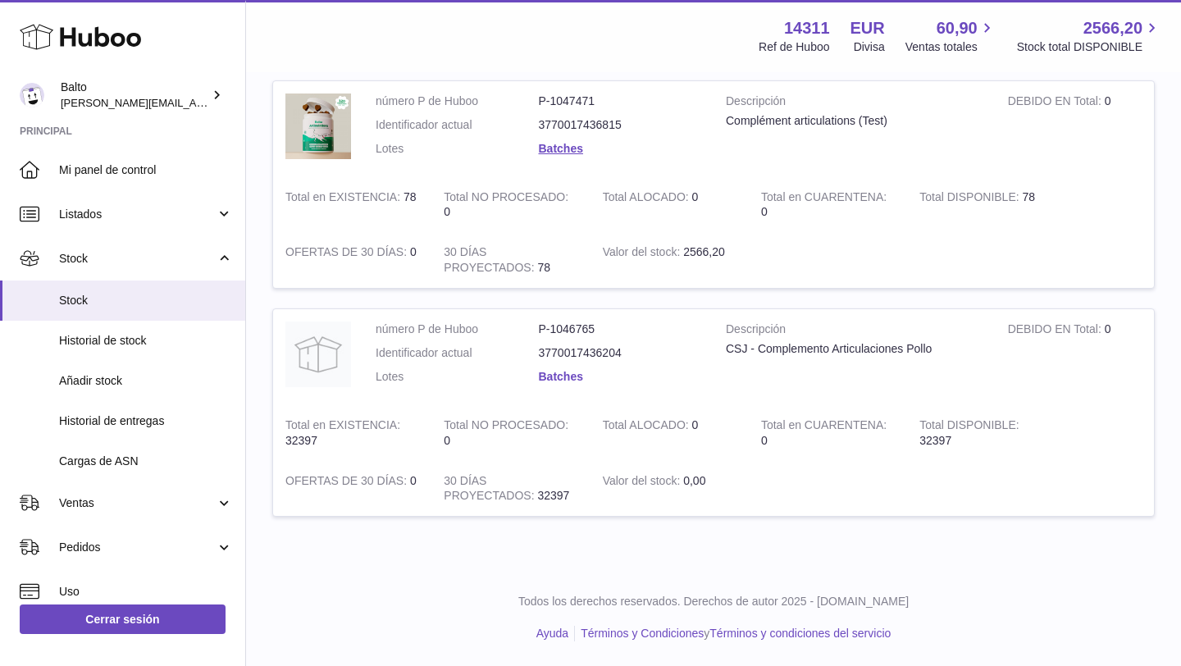
click at [561, 374] on link "Batches" at bounding box center [561, 376] width 44 height 13
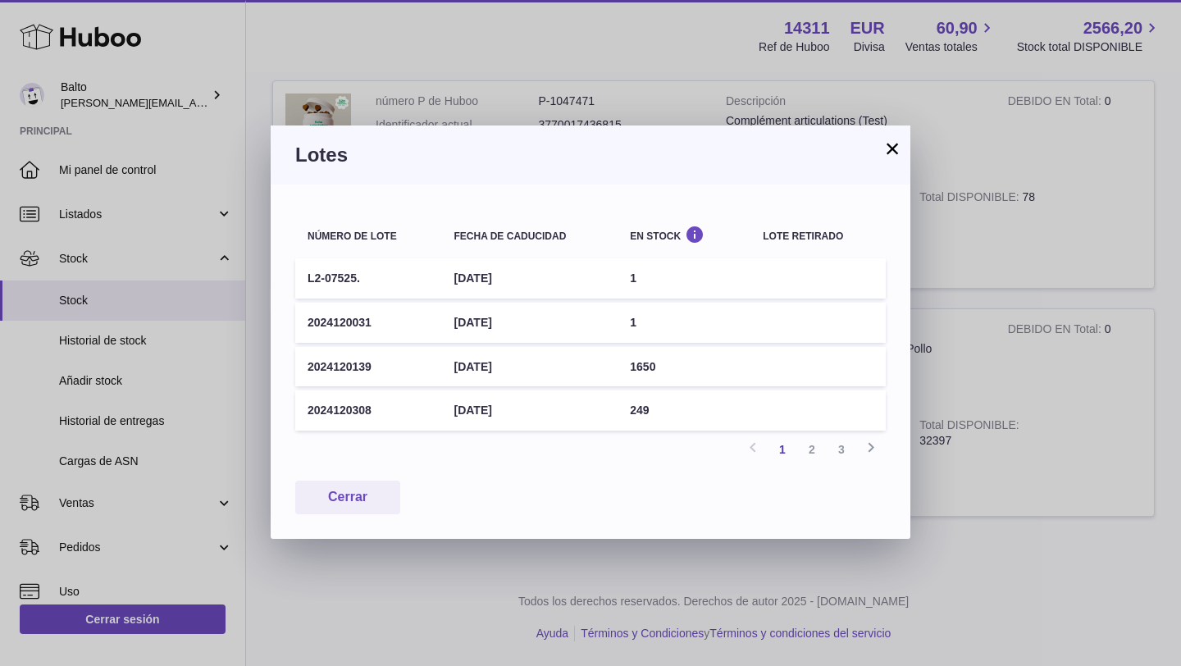
click at [355, 363] on td "2024120139" at bounding box center [368, 367] width 146 height 40
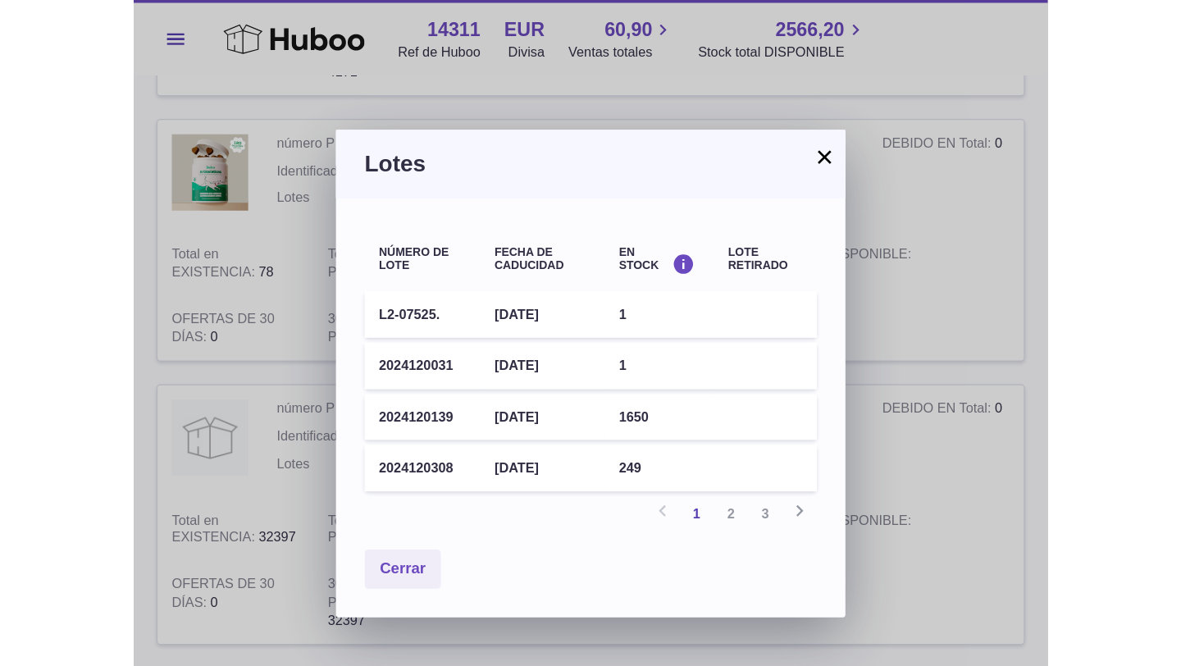
scroll to position [825, 0]
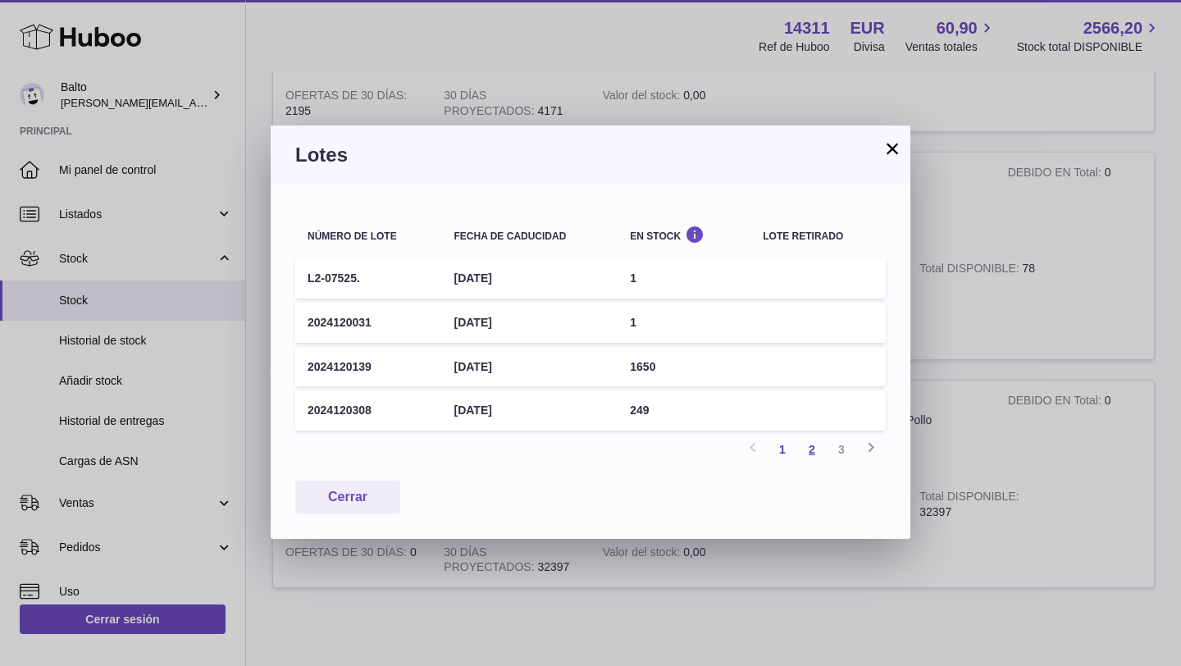
click at [808, 450] on link "2" at bounding box center [812, 450] width 30 height 30
click at [838, 457] on link "3" at bounding box center [841, 450] width 30 height 30
